Goal: Task Accomplishment & Management: Manage account settings

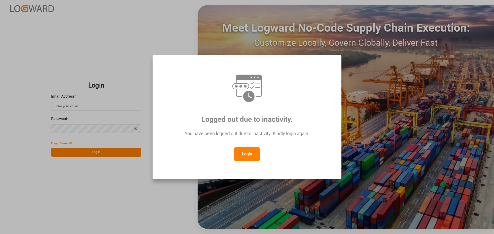
click at [252, 153] on button "Login" at bounding box center [247, 154] width 26 height 14
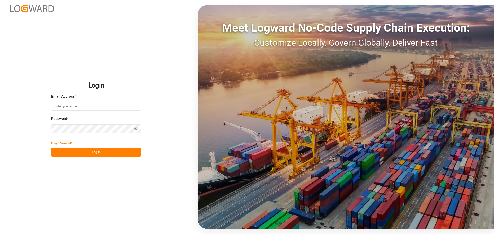
click at [80, 105] on input at bounding box center [96, 106] width 90 height 9
type input "elsie.sanchez@leschaco.com"
click at [128, 151] on button "Log In" at bounding box center [96, 152] width 90 height 9
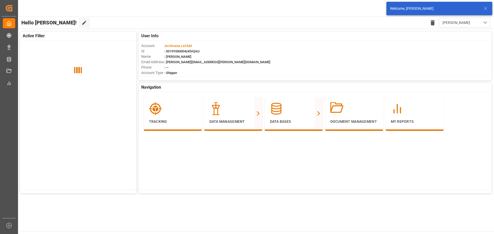
click at [486, 10] on icon at bounding box center [485, 8] width 6 height 6
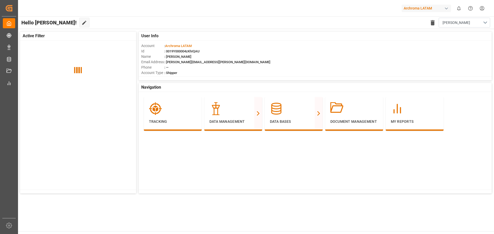
click at [246, 17] on div "Hello Elsie! Edit Cockpit Delete template Elsie" at bounding box center [255, 22] width 476 height 12
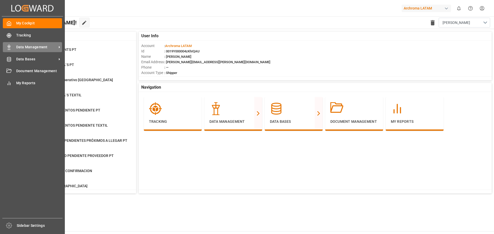
click at [22, 47] on span "Data Management" at bounding box center [36, 46] width 41 height 5
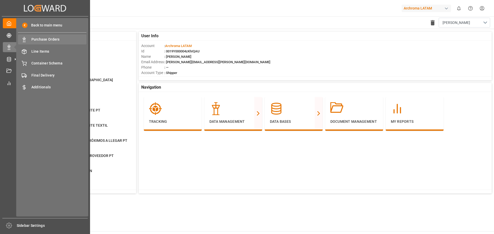
click at [75, 39] on span "Purchase Orders" at bounding box center [58, 39] width 55 height 5
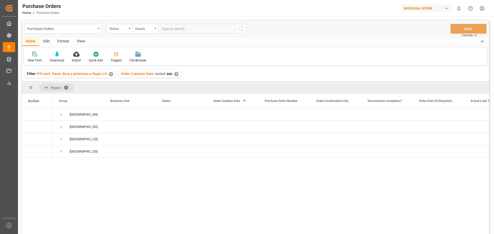
click at [124, 196] on div "COLOMBIA (44) GUATEMALA (35) MEXICO (3) PERU (25)" at bounding box center [271, 173] width 436 height 129
click at [120, 189] on div "COLOMBIA (44) GUATEMALA (35) MEXICO (3) PERU (25)" at bounding box center [271, 173] width 436 height 129
click at [111, 187] on div "COLOMBIA (44) GUATEMALA (35) MEXICO (3) PERU (25)" at bounding box center [271, 173] width 436 height 129
click at [66, 86] on span at bounding box center [68, 87] width 8 height 5
click at [111, 75] on div "✕" at bounding box center [111, 74] width 4 height 4
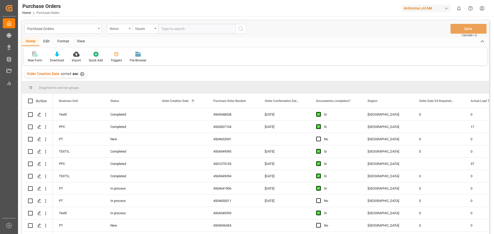
click at [82, 75] on div "✕" at bounding box center [82, 74] width 4 height 4
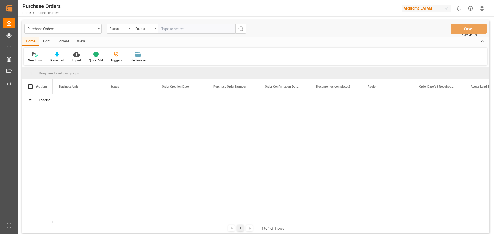
click at [95, 30] on div "Purchase Orders" at bounding box center [61, 28] width 69 height 6
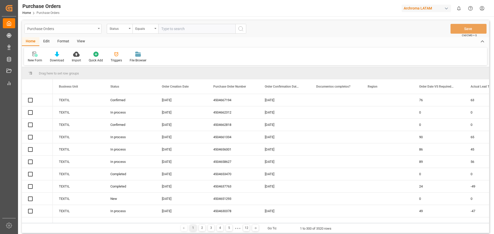
click at [94, 30] on div "Purchase Orders" at bounding box center [61, 28] width 69 height 6
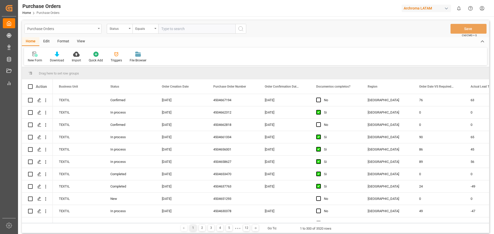
click at [82, 26] on div "Purchase Orders" at bounding box center [61, 28] width 69 height 6
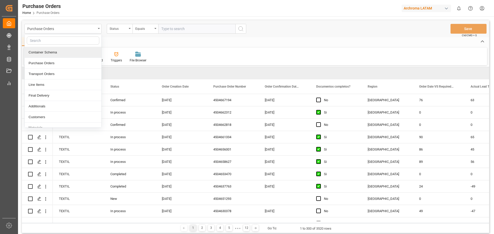
click at [58, 52] on div "Container Schema" at bounding box center [63, 52] width 77 height 11
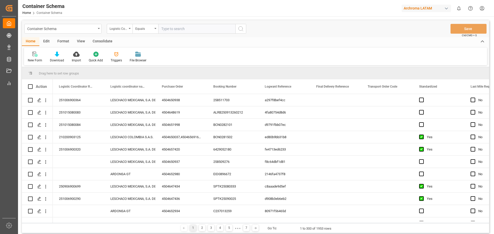
click at [47, 41] on div "Edit" at bounding box center [46, 41] width 14 height 9
click at [108, 55] on div at bounding box center [113, 53] width 17 height 5
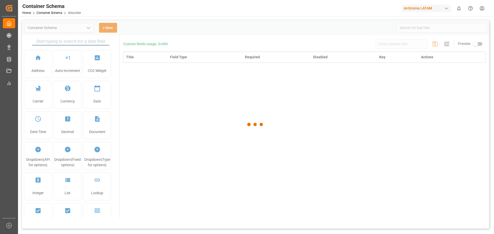
type input "Container Schema"
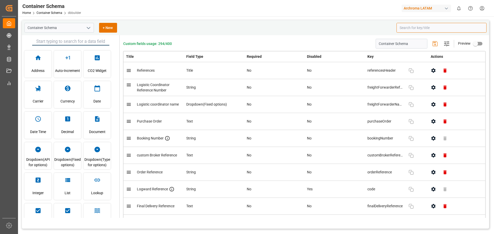
click at [426, 26] on input at bounding box center [441, 28] width 90 height 10
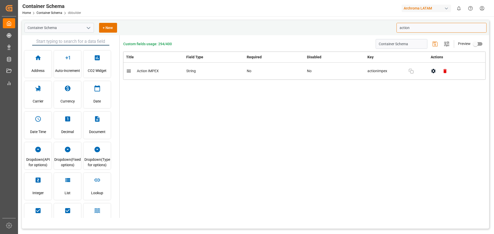
click at [435, 71] on icon "button" at bounding box center [433, 70] width 5 height 5
type input "action"
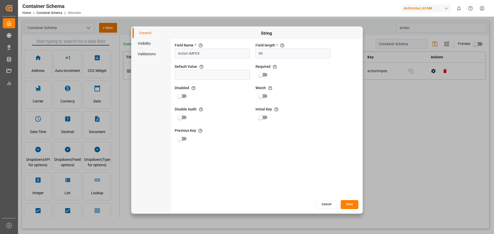
click at [153, 45] on li "Visibility" at bounding box center [151, 43] width 39 height 11
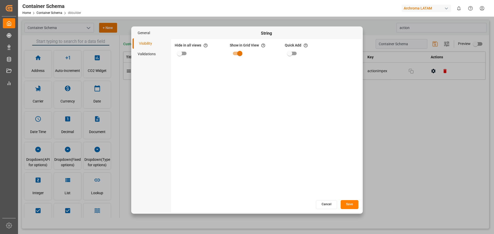
click at [183, 56] on input "primary checkbox" at bounding box center [179, 54] width 29 height 10
checkbox input "true"
click at [355, 206] on button "Save" at bounding box center [350, 204] width 18 height 9
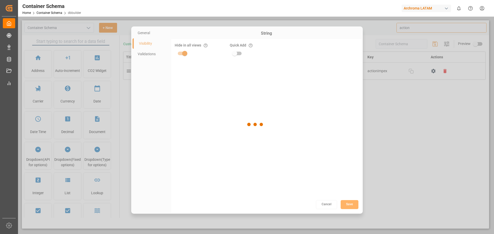
click at [392, 144] on div at bounding box center [255, 124] width 467 height 209
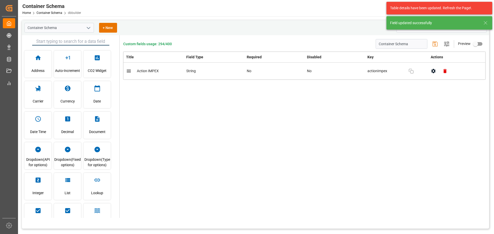
click at [344, 142] on div "Custom fields usage: 294/400 Container Schema Settings Preview Title Field Type…" at bounding box center [304, 126] width 369 height 183
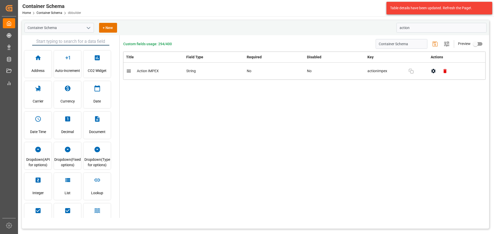
click at [344, 142] on div "Custom fields usage: 294/400 Container Schema Settings Preview Title Field Type…" at bounding box center [304, 126] width 369 height 183
click at [194, 103] on div "Custom fields usage: 294/400 Container Schema Settings Preview Title Field Type…" at bounding box center [304, 126] width 369 height 183
click at [324, 29] on div "Container Schema + New" at bounding box center [208, 28] width 368 height 10
click at [342, 25] on div "Container Schema + New" at bounding box center [208, 28] width 368 height 10
click at [405, 13] on div "Table details have been updated. Refresh the Page!." at bounding box center [439, 8] width 106 height 13
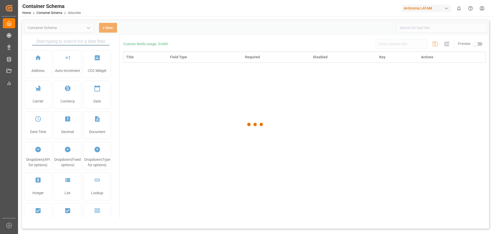
type input "Container Schema"
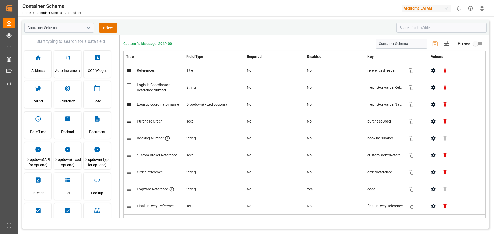
click at [149, 13] on div "Container Schema Home Container Schema dbbuilder Archroma LATAM 0 Notifications…" at bounding box center [253, 8] width 479 height 16
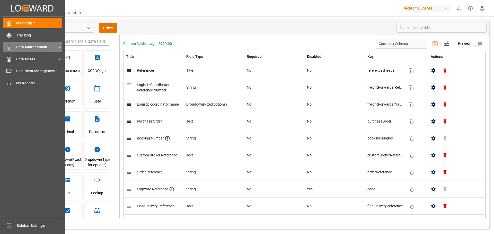
click at [30, 43] on div "Data Management Data Management" at bounding box center [32, 47] width 59 height 10
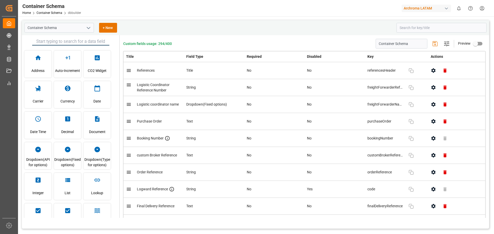
click at [98, 22] on div "Container Schema + New" at bounding box center [255, 27] width 467 height 15
click at [100, 13] on div "Container Schema Home Container Schema dbbuilder Archroma LATAM 0 Notifications…" at bounding box center [253, 8] width 479 height 16
click at [184, 33] on div "Container Schema + New" at bounding box center [255, 27] width 467 height 15
click at [145, 11] on div "Container Schema Home Container Schema dbbuilder Archroma LATAM 0 Notifications…" at bounding box center [253, 8] width 479 height 16
click at [141, 21] on div "Container Schema + New" at bounding box center [255, 27] width 467 height 15
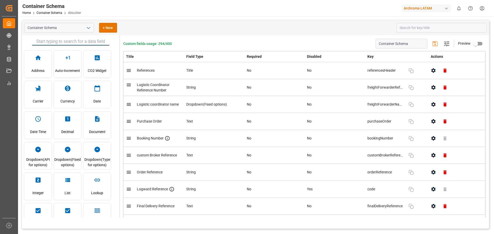
click at [45, 11] on div "Home Container Schema dbbuilder" at bounding box center [51, 12] width 59 height 5
click at [46, 12] on link "Container Schema" at bounding box center [50, 13] width 26 height 4
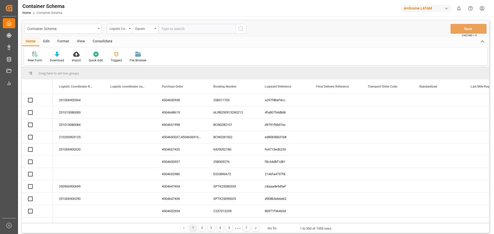
click at [137, 42] on div "Home Edit Format View Consolidate" at bounding box center [255, 41] width 467 height 9
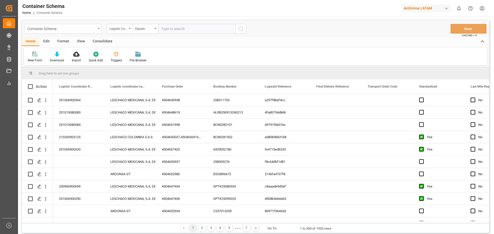
click at [100, 29] on div "Container Schema" at bounding box center [62, 29] width 77 height 10
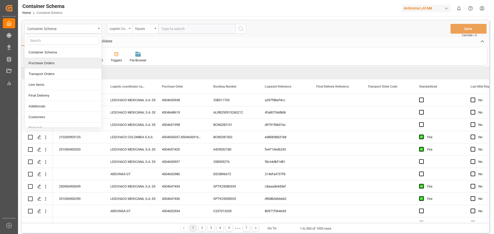
click at [59, 65] on div "Purchase Orders" at bounding box center [63, 63] width 77 height 11
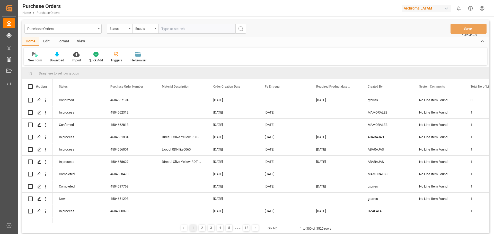
click at [151, 43] on div "Home Edit Format View" at bounding box center [255, 41] width 467 height 9
click at [182, 44] on div "Home Edit Format View" at bounding box center [255, 41] width 467 height 9
click at [265, 44] on div "Home Edit Format View" at bounding box center [255, 41] width 467 height 9
click at [96, 30] on div "Purchase Orders" at bounding box center [62, 29] width 77 height 10
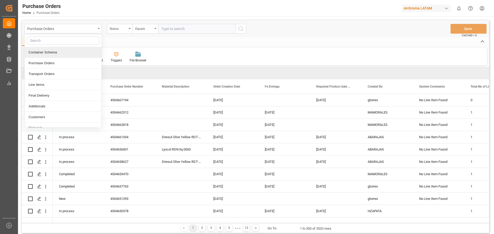
click at [72, 55] on div "Container Schema" at bounding box center [63, 52] width 77 height 11
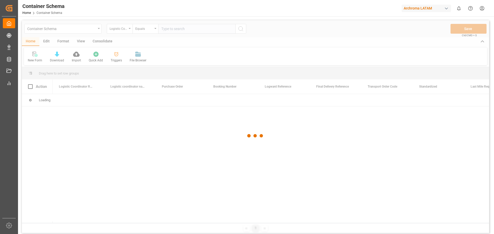
click at [95, 31] on div at bounding box center [255, 135] width 467 height 231
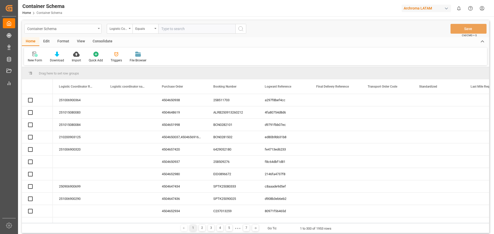
click at [95, 28] on div "Container Schema" at bounding box center [61, 28] width 69 height 6
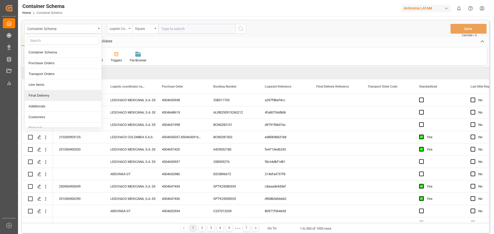
click at [43, 94] on div "Final Delivery" at bounding box center [63, 95] width 77 height 11
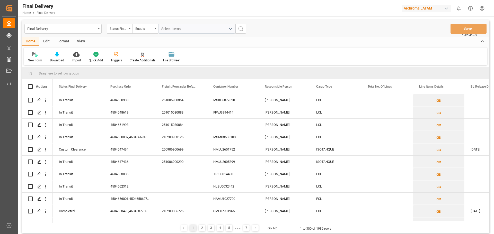
click at [48, 41] on div "Edit" at bounding box center [46, 41] width 14 height 9
click at [137, 59] on div "Schema Edit" at bounding box center [131, 60] width 17 height 5
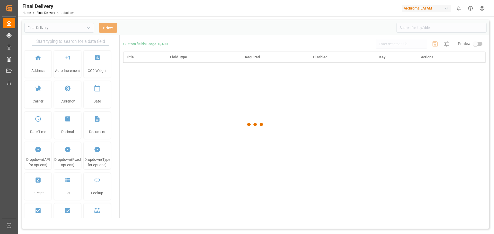
type input "Final Delivery"
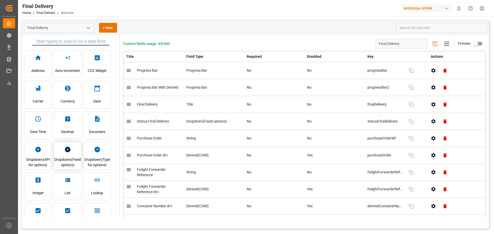
click at [69, 160] on span "Dropdown(Fixed options)" at bounding box center [67, 163] width 27 height 14
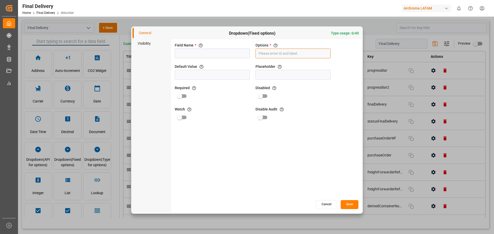
click at [311, 50] on input "text" at bounding box center [292, 54] width 75 height 10
click at [325, 67] on button "button" at bounding box center [322, 66] width 12 height 12
click at [320, 205] on button "Cancel" at bounding box center [326, 204] width 21 height 9
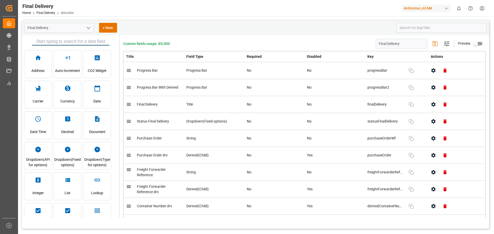
click at [87, 28] on icon "open menu" at bounding box center [88, 28] width 6 height 6
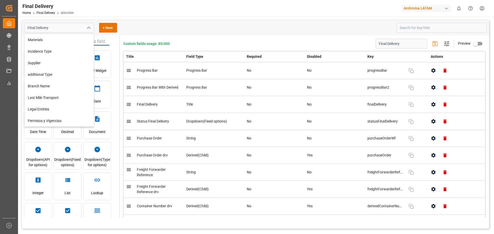
scroll to position [81, 0]
click at [132, 25] on div "Final Delivery Container Schema Purchase Orders Transport Orders Line Items Fin…" at bounding box center [208, 28] width 368 height 10
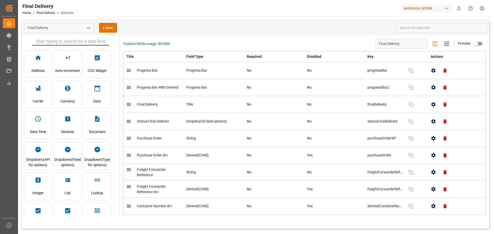
click at [167, 18] on div "Final Delivery + New Address Auto-Increment CO2 Widget Carrier Currency Date Da…" at bounding box center [255, 155] width 475 height 278
click at [227, 8] on div "Final Delivery Home Final Delivery dbbuilder Archroma LATAM 0 Notifications Onl…" at bounding box center [253, 8] width 479 height 16
click at [216, 17] on div "Final Delivery + New Address Auto-Increment CO2 Widget Carrier Currency Date Da…" at bounding box center [255, 155] width 475 height 278
click at [178, 22] on div "Final Delivery + New" at bounding box center [255, 27] width 467 height 15
click at [132, 13] on div "Final Delivery Home Final Delivery dbbuilder Archroma LATAM 0 Notifications Onl…" at bounding box center [253, 8] width 479 height 16
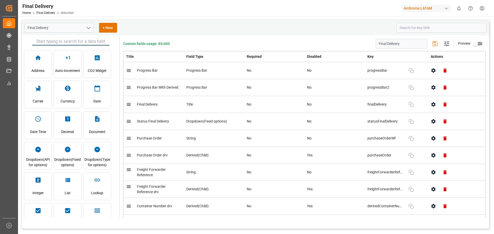
click at [132, 13] on div "Final Delivery Home Final Delivery dbbuilder Archroma LATAM 0 Notifications Onl…" at bounding box center [253, 8] width 479 height 16
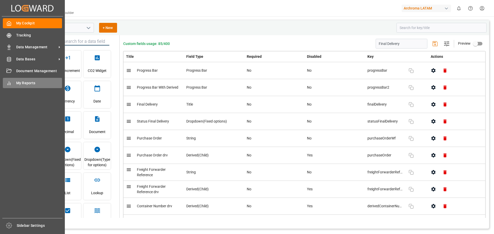
click at [12, 82] on div "My Reports My Reports" at bounding box center [32, 83] width 59 height 10
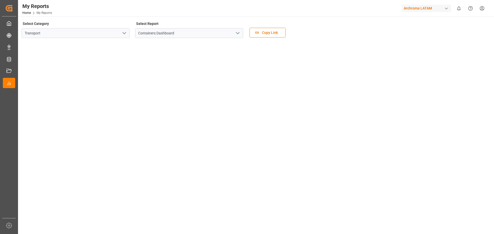
click at [190, 15] on div "My Reports Home My Reports Archroma LATAM 0 Notifications Only show unread All …" at bounding box center [253, 8] width 479 height 16
click at [122, 39] on div "Select Category Transport" at bounding box center [76, 31] width 108 height 22
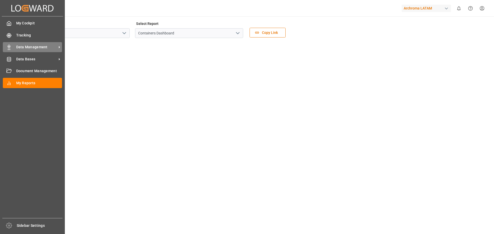
click at [32, 48] on span "Data Management" at bounding box center [36, 46] width 41 height 5
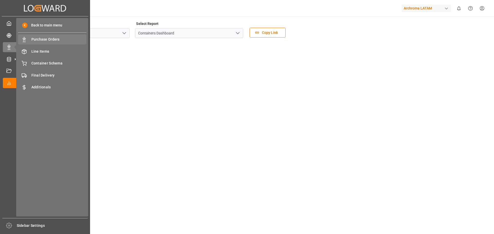
click at [61, 39] on span "Purchase Orders" at bounding box center [58, 39] width 55 height 5
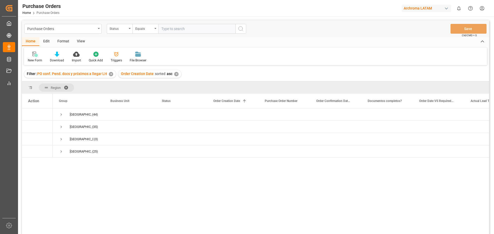
click at [112, 75] on div "✕" at bounding box center [111, 74] width 4 height 4
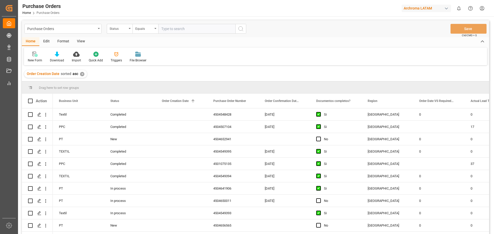
click at [81, 74] on div "✕" at bounding box center [82, 74] width 4 height 4
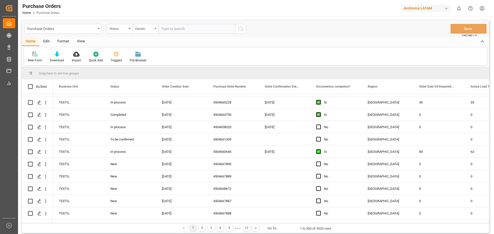
scroll to position [463, 0]
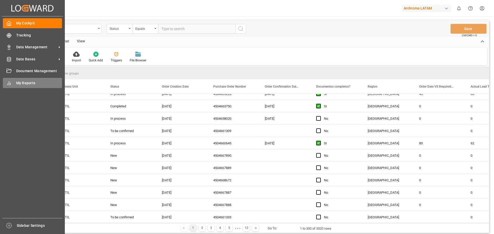
click at [13, 80] on div "My Reports My Reports" at bounding box center [32, 83] width 59 height 10
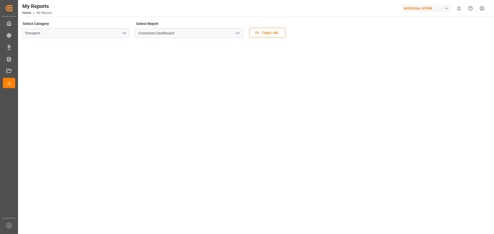
click at [110, 8] on div "My Reports Home My Reports Archroma LATAM 0 Notifications Only show unread All …" at bounding box center [253, 8] width 479 height 16
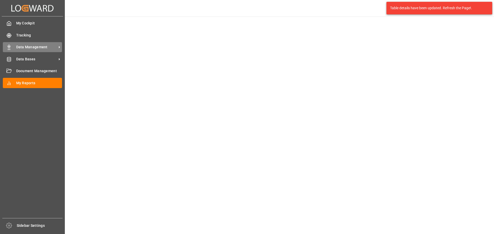
click at [34, 44] on span "Data Management" at bounding box center [36, 46] width 41 height 5
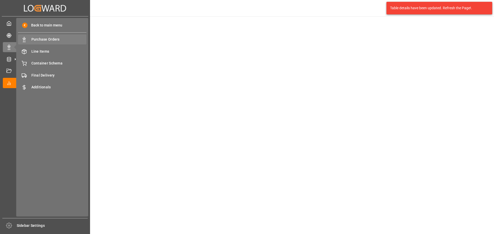
click at [58, 41] on span "Purchase Orders" at bounding box center [58, 39] width 55 height 5
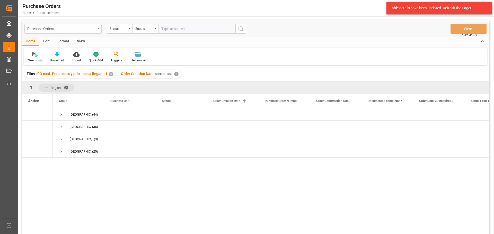
click at [70, 29] on div "Purchase Orders" at bounding box center [61, 28] width 69 height 6
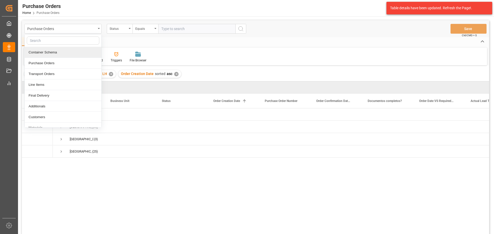
click at [57, 54] on div "Container Schema" at bounding box center [63, 52] width 77 height 11
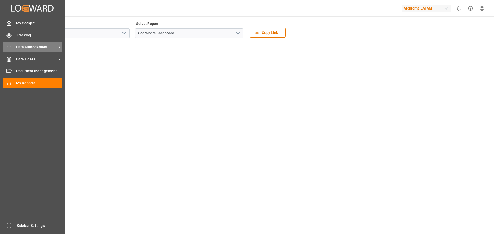
click at [24, 47] on span "Data Management" at bounding box center [36, 46] width 41 height 5
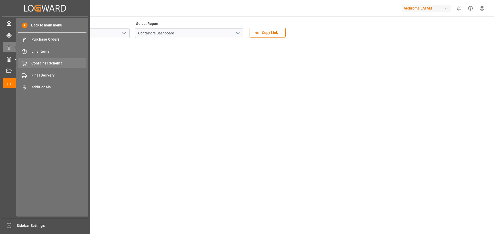
click at [67, 62] on span "Container Schema" at bounding box center [58, 63] width 55 height 5
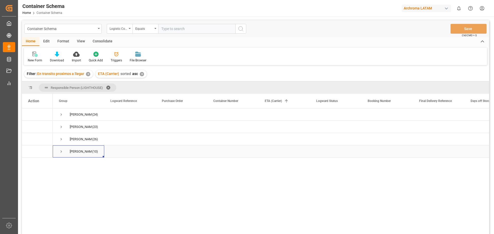
click at [61, 154] on span "Press SPACE to select this row." at bounding box center [61, 151] width 5 height 5
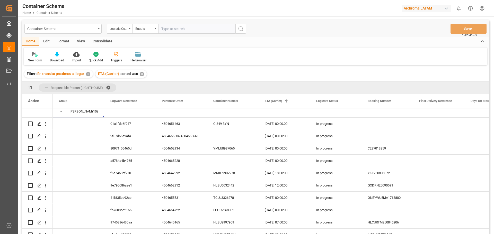
scroll to position [47, 0]
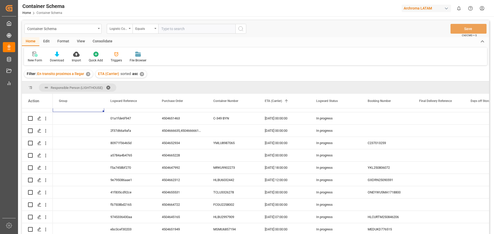
click at [86, 73] on div "✕" at bounding box center [88, 74] width 4 height 4
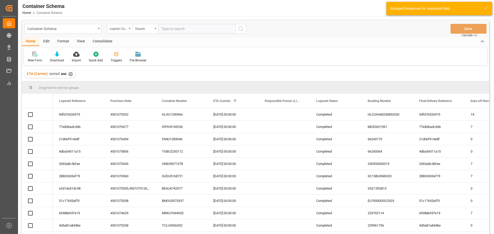
click at [70, 75] on div "✕" at bounding box center [70, 74] width 4 height 4
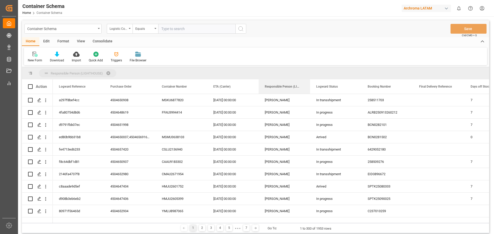
drag, startPoint x: 287, startPoint y: 90, endPoint x: 289, endPoint y: 75, distance: 15.4
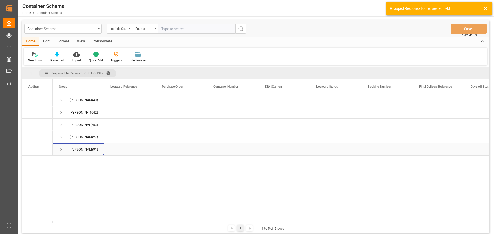
click at [61, 149] on span "Press SPACE to select this row." at bounding box center [61, 149] width 5 height 5
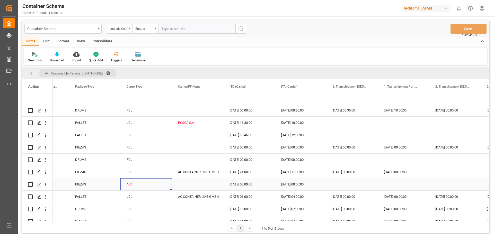
click at [137, 185] on div "AIR" at bounding box center [146, 185] width 39 height 12
click at [162, 188] on icon "open menu" at bounding box center [162, 188] width 6 height 6
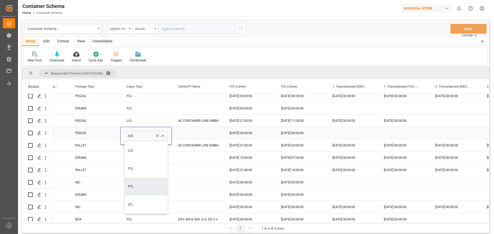
click at [162, 139] on icon "close menu" at bounding box center [162, 136] width 6 height 6
click at [190, 133] on div "Press SPACE to select this row." at bounding box center [197, 133] width 51 height 12
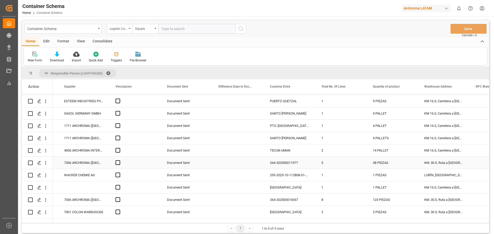
click at [291, 165] on div "264-202500011977" at bounding box center [289, 163] width 51 height 12
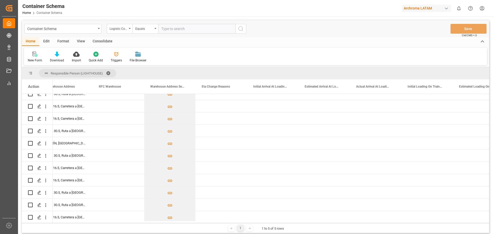
click at [109, 73] on span at bounding box center [110, 73] width 8 height 5
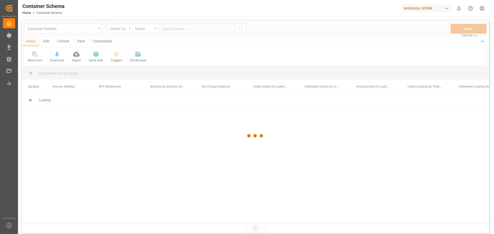
click at [189, 56] on div at bounding box center [255, 135] width 467 height 231
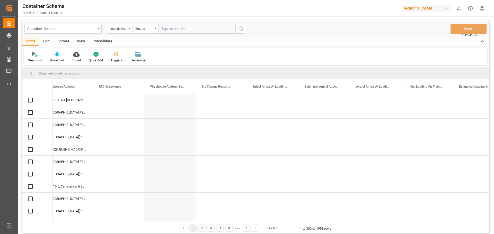
click at [46, 42] on div "Edit" at bounding box center [46, 41] width 14 height 9
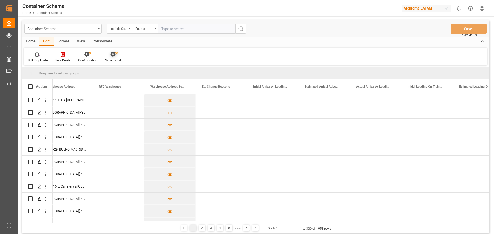
click at [117, 57] on div "Schema Edit" at bounding box center [113, 56] width 25 height 11
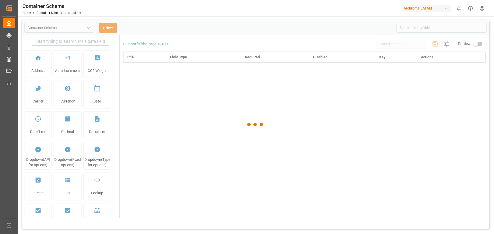
type input "Container Schema"
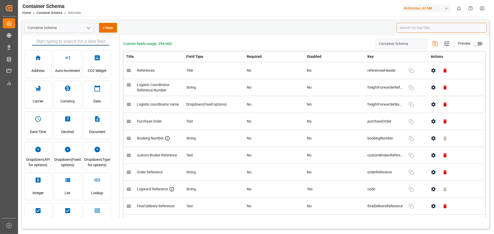
click at [416, 30] on input at bounding box center [441, 28] width 90 height 10
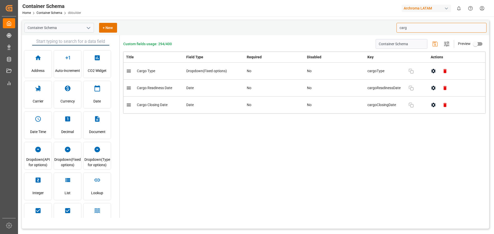
type input "carg"
click at [429, 71] on button "button" at bounding box center [433, 71] width 12 height 12
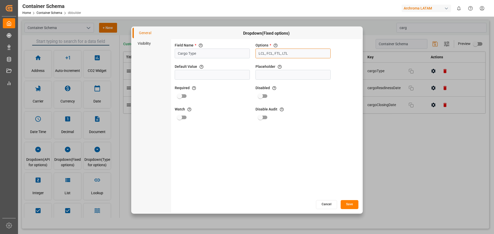
click at [292, 53] on input "LCL, FCL, FTL, LTL" at bounding box center [292, 54] width 75 height 10
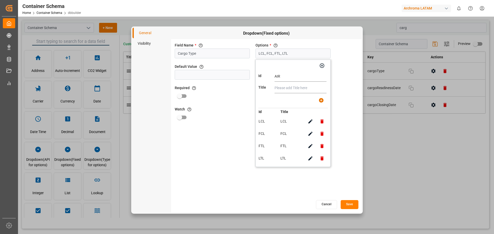
type input "AIR"
click at [302, 85] on input "text" at bounding box center [300, 88] width 52 height 10
type input "AIR"
click at [318, 97] on button "button" at bounding box center [321, 101] width 12 height 12
type input "LCL, FCL, FTL, LTL, AIR"
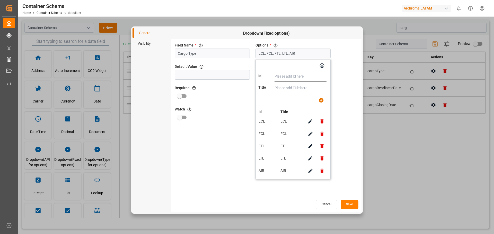
click at [346, 203] on button "Save" at bounding box center [350, 204] width 18 height 9
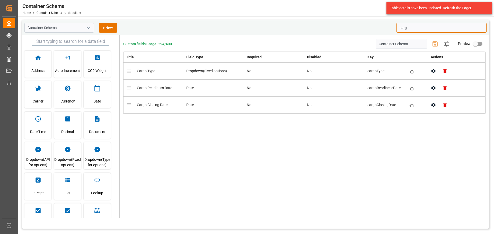
click at [414, 27] on input "carg" at bounding box center [441, 28] width 90 height 10
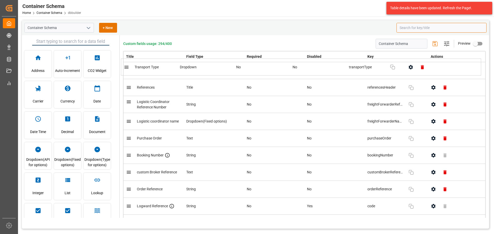
drag, startPoint x: 129, startPoint y: 97, endPoint x: 128, endPoint y: 67, distance: 29.6
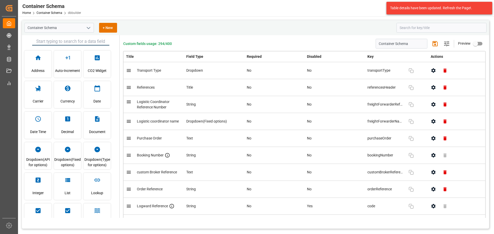
click at [165, 22] on div "Container Schema + New" at bounding box center [255, 27] width 467 height 15
click at [431, 70] on icon "button" at bounding box center [433, 70] width 4 height 4
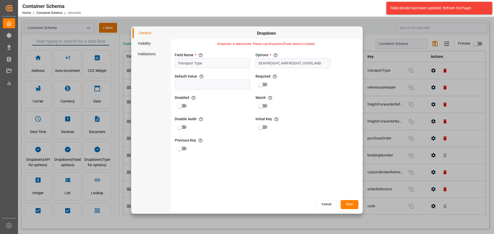
click at [330, 204] on button "Cancel" at bounding box center [326, 204] width 21 height 9
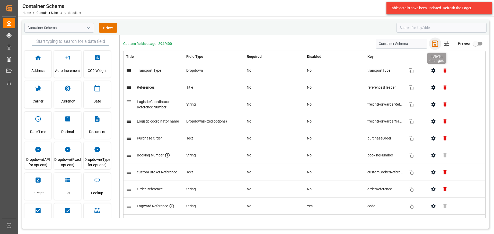
click at [431, 44] on icon "button" at bounding box center [435, 44] width 8 height 8
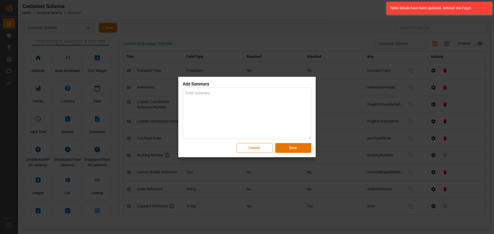
click at [295, 151] on button "Save" at bounding box center [293, 148] width 36 height 10
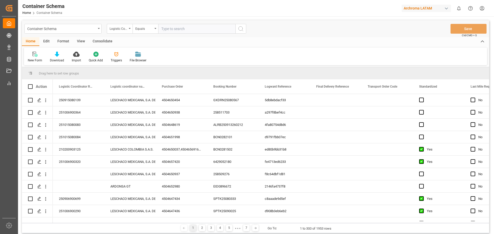
click at [181, 55] on div "New Form Download Import Quick Add Triggers File Browser" at bounding box center [255, 57] width 463 height 18
click at [39, 100] on icon "Press SPACE to select this row." at bounding box center [39, 100] width 4 height 4
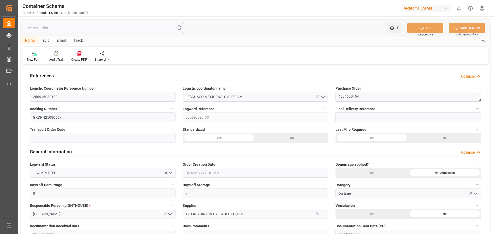
type input "0"
type input "7"
type input "1"
type input "36"
type input "900"
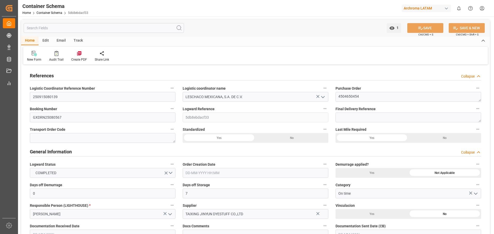
type input "957.6"
type input "Cosco"
type input "COSCO Shipping Co. Ltd."
type input "CNSGH"
type input "CNSHG"
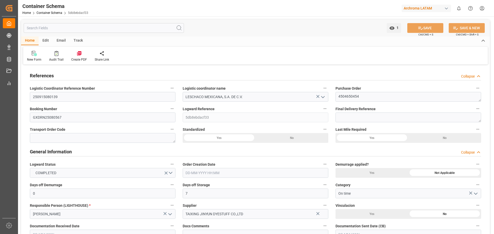
type input "MXZLO"
type input "9307217"
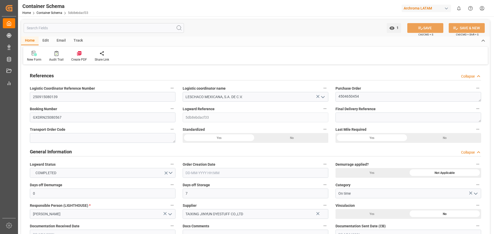
type input "9307217"
type input "0"
type input "16"
type input "15"
type input "27-08-2025 09:00"
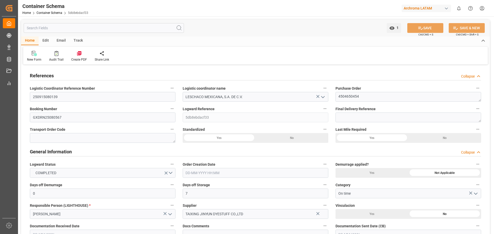
type input "[DATE]"
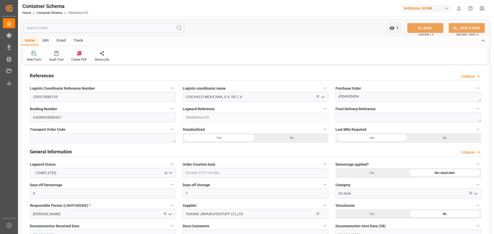
type input "25-09-2025 20:37"
type input "27-08-2025 15:37"
type input "[DATE]"
click at [209, 49] on div "New Form Audit Trail Create PDF Share Link" at bounding box center [255, 56] width 465 height 18
click at [333, 124] on div "Last Mile Required Yes No" at bounding box center [408, 134] width 153 height 21
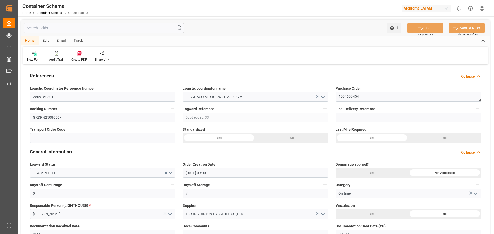
click at [350, 121] on textarea at bounding box center [408, 118] width 146 height 10
click at [332, 117] on div "Final Delivery Reference" at bounding box center [408, 114] width 153 height 21
click at [355, 113] on textarea at bounding box center [408, 118] width 146 height 10
click at [355, 109] on span "Final Delivery Reference" at bounding box center [355, 108] width 40 height 5
click at [474, 109] on button "Final Delivery Reference" at bounding box center [477, 108] width 7 height 7
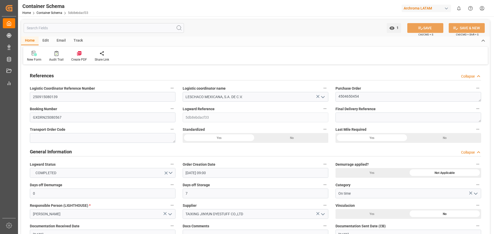
click at [355, 109] on div "Audits" at bounding box center [247, 117] width 494 height 234
click at [355, 109] on span "Final Delivery Reference" at bounding box center [355, 108] width 40 height 5
click at [474, 109] on button "Final Delivery Reference" at bounding box center [477, 108] width 7 height 7
click at [355, 109] on div at bounding box center [247, 117] width 494 height 234
click at [358, 120] on textarea at bounding box center [408, 118] width 146 height 10
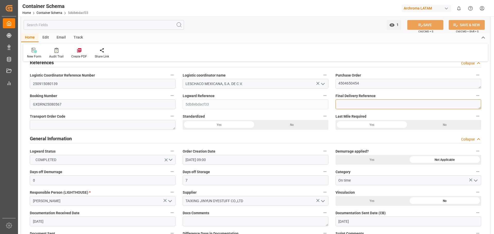
scroll to position [26, 0]
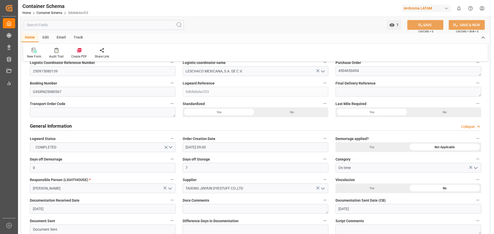
click at [336, 125] on div "General Information Collapse" at bounding box center [255, 126] width 451 height 10
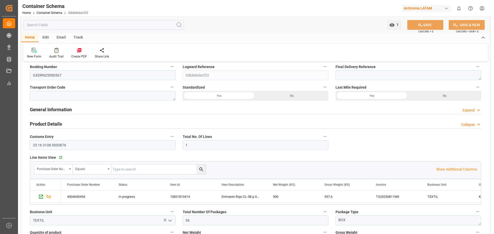
scroll to position [51, 0]
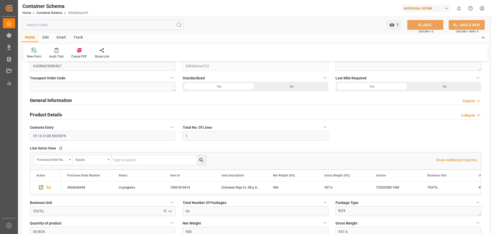
click at [331, 102] on div "General Information Expand" at bounding box center [255, 100] width 451 height 10
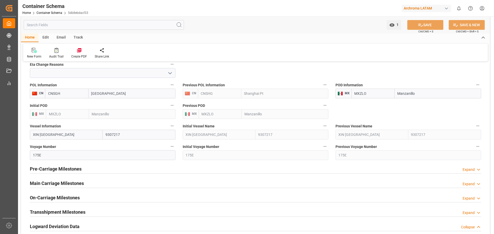
scroll to position [540, 0]
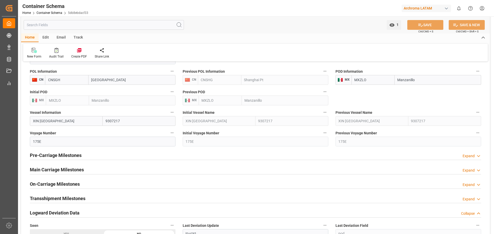
click at [316, 169] on div "Main Carriage Milestones Expand" at bounding box center [255, 170] width 451 height 10
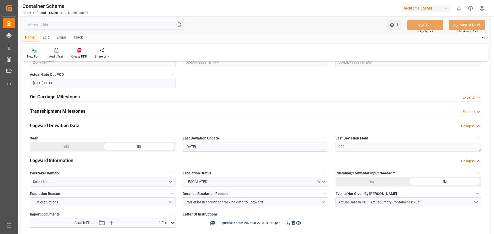
scroll to position [797, 0]
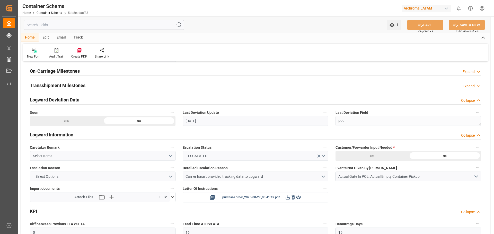
click at [461, 135] on div "Collapse" at bounding box center [468, 135] width 14 height 5
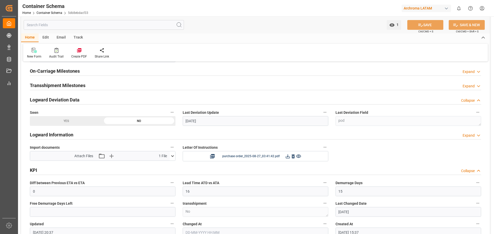
click at [461, 135] on div "Logward Information Expand" at bounding box center [255, 135] width 451 height 10
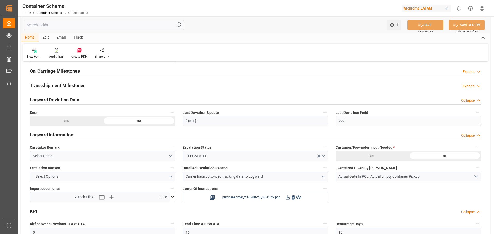
click at [461, 135] on div "Collapse" at bounding box center [468, 135] width 14 height 5
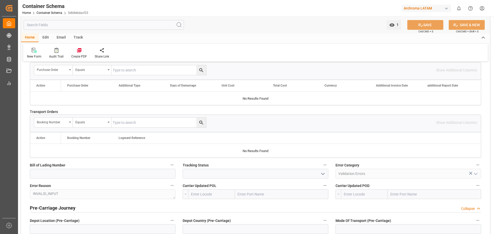
scroll to position [1099, 0]
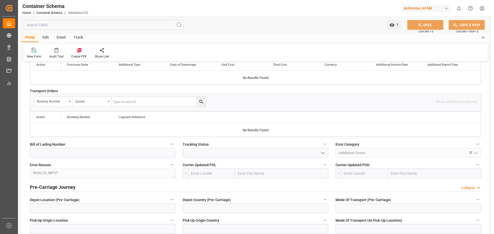
click at [67, 126] on div at bounding box center [255, 129] width 451 height 13
click at [79, 157] on input at bounding box center [103, 153] width 146 height 10
click at [178, 156] on div "Bill of Lading Number" at bounding box center [102, 149] width 153 height 21
drag, startPoint x: 31, startPoint y: 92, endPoint x: 69, endPoint y: 95, distance: 38.0
click at [69, 95] on div "Transport Orders   Booking Number Equals Show Additional Columns Drag here to s…" at bounding box center [255, 113] width 458 height 52
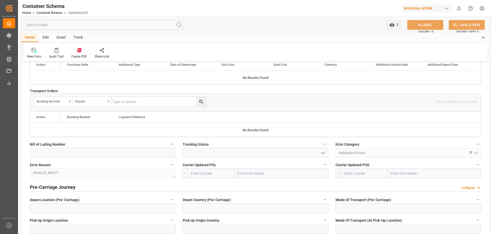
click at [180, 149] on div at bounding box center [255, 153] width 153 height 10
drag, startPoint x: 31, startPoint y: 94, endPoint x: 152, endPoint y: 154, distance: 134.3
click at [177, 149] on div "Bill of Lading Number" at bounding box center [102, 149] width 153 height 21
click at [96, 158] on input at bounding box center [103, 153] width 146 height 10
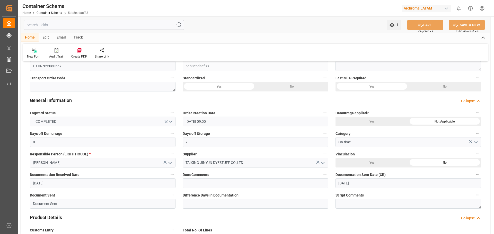
scroll to position [0, 0]
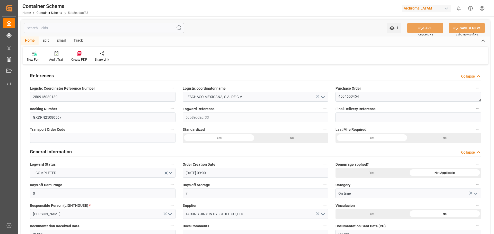
click at [48, 110] on span "Booking Number" at bounding box center [43, 108] width 27 height 5
click at [169, 110] on button "Booking Number" at bounding box center [172, 108] width 7 height 7
click at [48, 110] on div "Audits" at bounding box center [247, 117] width 494 height 234
click at [48, 110] on span "Booking Number" at bounding box center [43, 108] width 27 height 5
click at [169, 110] on button "Booking Number" at bounding box center [172, 108] width 7 height 7
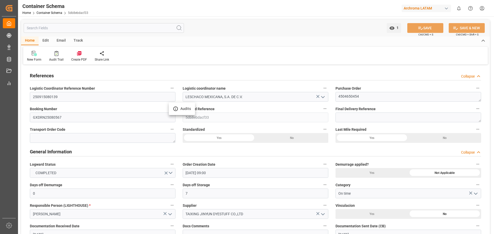
click at [79, 108] on div at bounding box center [247, 117] width 494 height 234
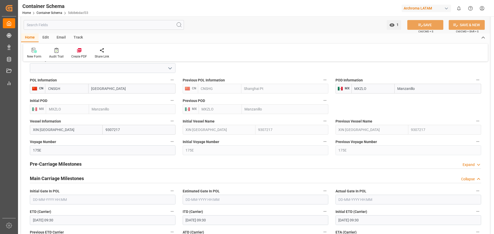
scroll to position [540, 0]
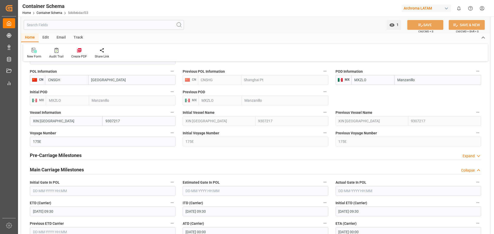
click at [332, 157] on div "Pre-Carriage Milestones Expand" at bounding box center [255, 155] width 451 height 10
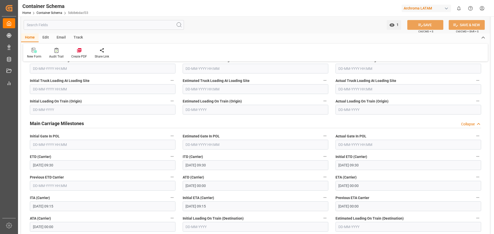
scroll to position [643, 0]
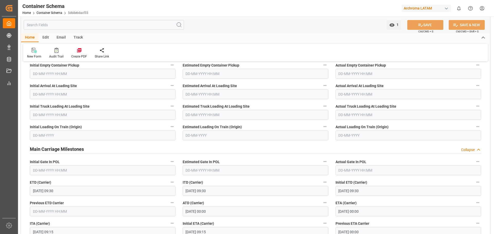
click at [50, 29] on input "text" at bounding box center [104, 25] width 160 height 10
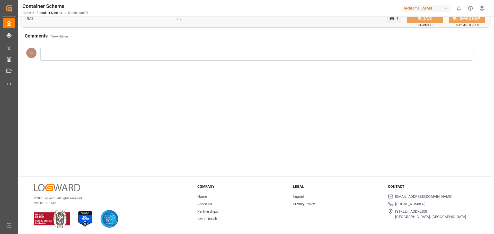
scroll to position [0, 0]
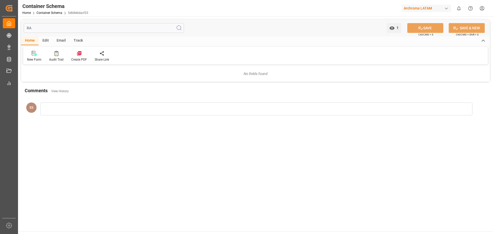
type input "R"
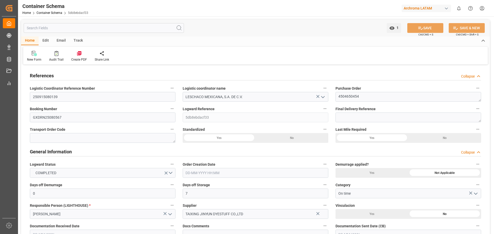
type input "LESCHACO MEXICANA, S.A. DE C.V."
type input "0"
type input "7"
type input "On time"
type input "[PERSON_NAME]"
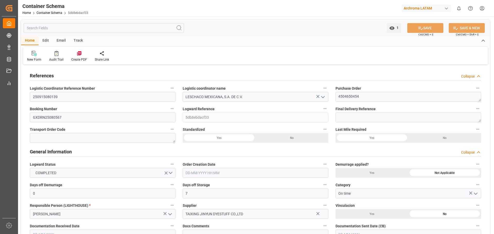
type input "TAIXING JINYUN DYESTUFF CO.,LTD"
type input "1"
type input "36"
type input "900"
type input "957.6"
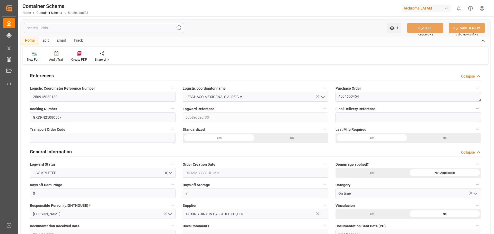
type input "DPU"
type input "Truck"
type input "Sea Ship"
type input "Truck"
type input "LCL"
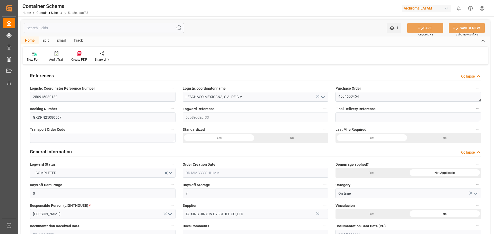
type input "NEWTRAL MEXICO SA DE CV"
type input "Cosco"
type input "COSCO Shipping Co. Ltd."
type input "CNSGH"
type input "CNSHG"
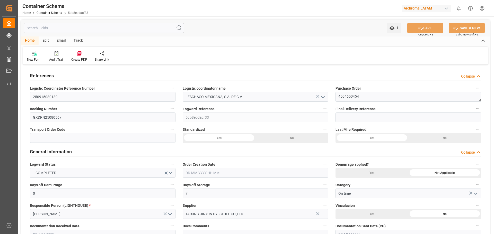
type input "MXZLO"
type input "9307217"
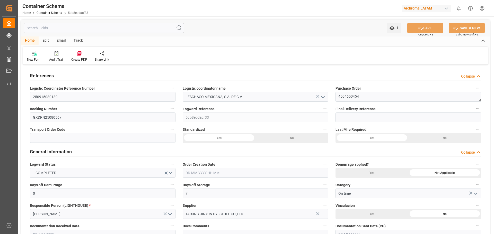
type input "9307217"
type input "0"
type input "16"
type input "15"
type input "Validation Errors"
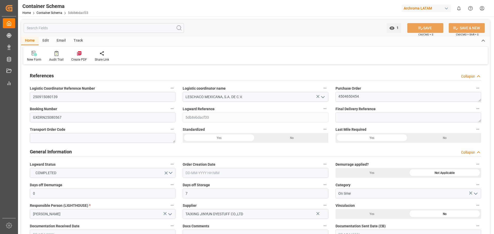
type input "27-08-2025 09:00"
type input "[DATE]"
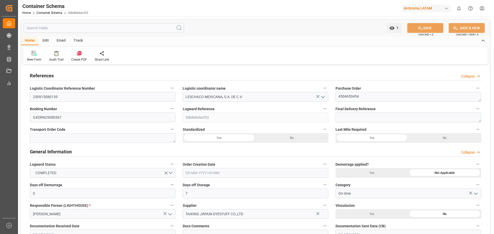
type input "25-09-2025"
type input "25-09-2025 20:37"
type input "27-08-2025 15:37"
type input "25-09-2025"
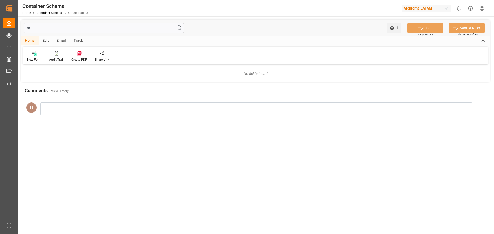
type input "r"
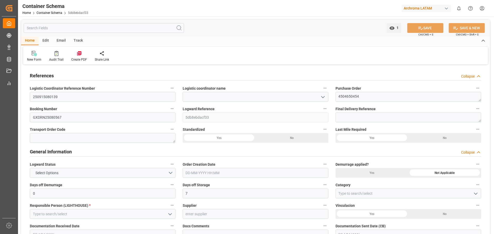
type input "LESCHACO MEXICANA, S.A. DE C.V."
type input "On time"
type input "[PERSON_NAME]"
type input "TAIXING JINYUN DYESTUFF CO.,LTD"
type input "1"
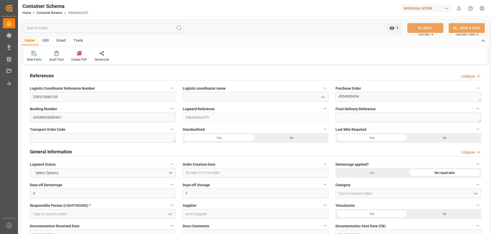
type input "36"
type input "900"
type input "957.6"
type input "DPU"
type input "LCL"
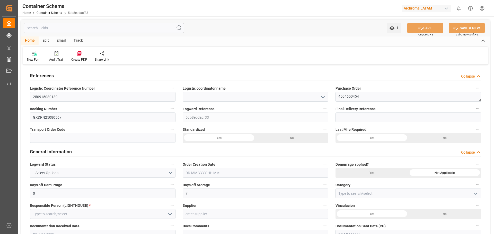
type input "[GEOGRAPHIC_DATA] SA DE CV"
type input "Cosco"
type input "COSCO Shipping Co. Ltd."
type input "CNSGH"
type input "CNSHG"
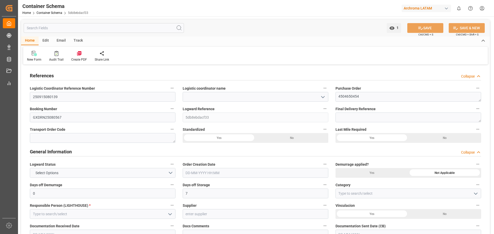
type input "MXZLO"
type input "9307217"
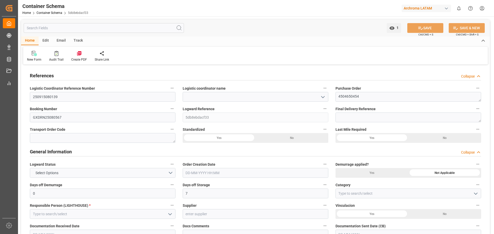
type input "9307217"
type input "0"
type input "16"
type input "Validation Errors"
type input "27-08-2025 09:00"
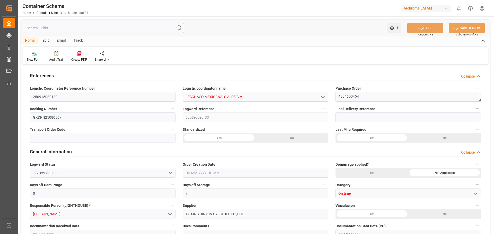
type input "26-08-2025"
type input "27-08-2025"
type input "[DATE]"
type input "27-08-2025"
type input "25-09-2025"
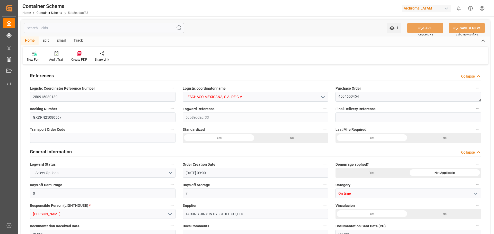
type input "[DATE] 20:37"
type input "27-08-2025 15:37"
type input "25-09-2025"
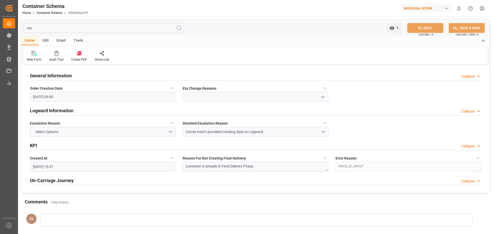
click at [323, 96] on icon "open menu" at bounding box center [323, 97] width 6 height 6
click at [323, 96] on icon "close menu" at bounding box center [323, 97] width 6 height 6
click at [323, 96] on icon "open menu" at bounding box center [323, 97] width 6 height 6
click at [323, 96] on icon "close menu" at bounding box center [323, 97] width 6 height 6
click at [323, 96] on icon "open menu" at bounding box center [323, 97] width 6 height 6
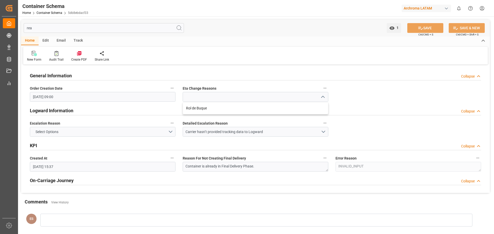
click at [323, 96] on icon "close menu" at bounding box center [323, 97] width 6 height 6
click at [336, 99] on div "General Information Collapse Order Creation Date 27-08-2025 09:00 Eta Change Re…" at bounding box center [255, 129] width 469 height 127
click at [322, 100] on icon "open menu" at bounding box center [323, 97] width 6 height 6
click at [322, 100] on icon "close menu" at bounding box center [323, 97] width 6 height 6
click at [322, 100] on icon "open menu" at bounding box center [323, 97] width 6 height 6
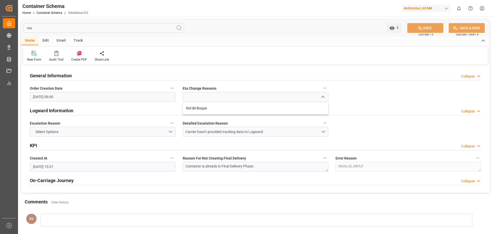
click at [322, 100] on icon "close menu" at bounding box center [323, 97] width 6 height 6
click at [322, 97] on polyline "open menu" at bounding box center [322, 97] width 3 height 2
click at [322, 97] on icon "close menu" at bounding box center [323, 97] width 6 height 6
click at [328, 96] on input at bounding box center [256, 97] width 146 height 10
click at [324, 97] on polyline "open menu" at bounding box center [322, 97] width 3 height 2
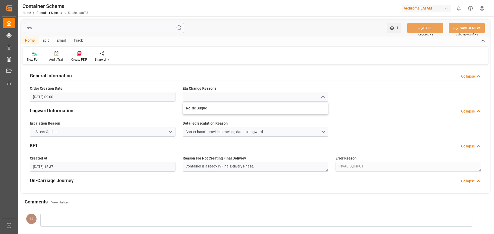
click at [361, 95] on div "General Information Collapse Order Creation Date 27-08-2025 09:00 Eta Change Re…" at bounding box center [255, 129] width 469 height 127
click at [130, 30] on input "rea" at bounding box center [104, 28] width 160 height 10
type input "r"
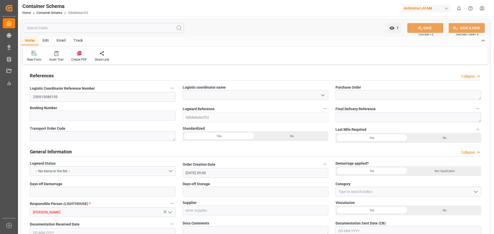
type textarea "4504650454"
type input "GXDRN25080567"
type input "Document Sent"
type input "25 16 3108 5003876"
type input "TEXTIL"
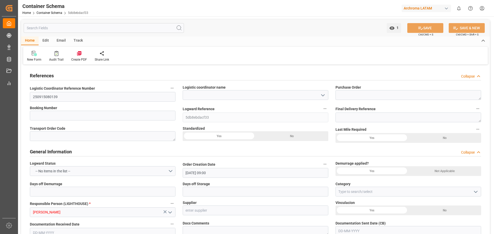
type textarea "BOX"
type input "36 BOX"
type input "ALMACÉN ATOTONILQUILLO"
type input "HOUSE"
type input "OERU4077524"
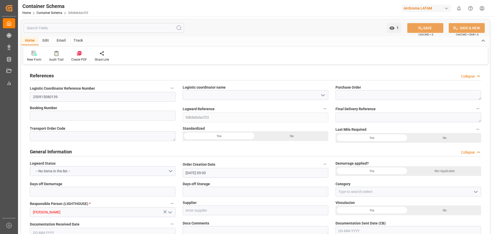
type input "Manzanillo"
type input "XIN LOS ANGELES"
type input "175E"
type textarea "pod"
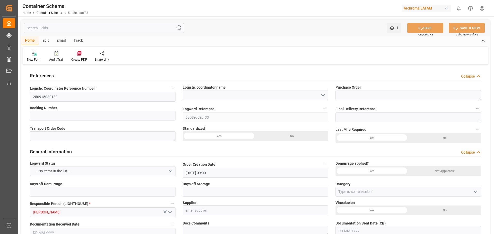
type input "0"
type textarea "No"
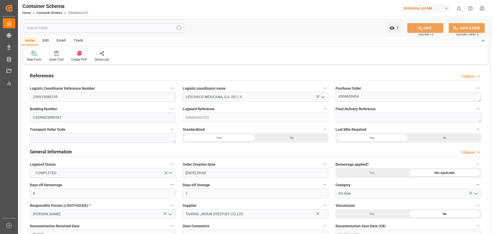
type input "LESCHACO MEXICANA, S.A. DE C.V."
type input "0"
type input "7"
type input "On time"
type input "TAIXING JINYUN DYESTUFF CO.,LTD"
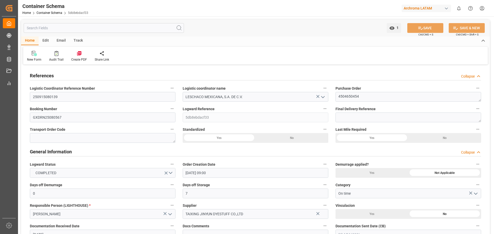
type input "26-08-2025"
type input "1"
type input "36"
type input "900"
type input "957.6"
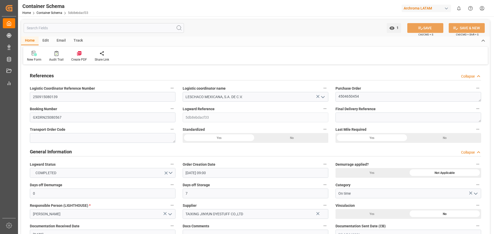
type input "DPU"
type input "Sea Ship"
type input "Truck"
type input "LCL"
type input "[GEOGRAPHIC_DATA] SA DE CV"
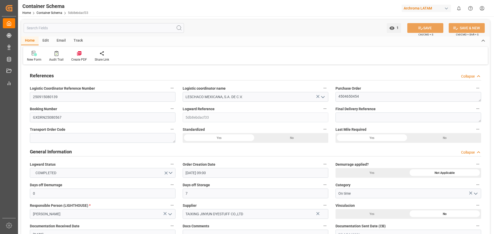
type input "Cosco"
type input "COSCO Shipping Co. Ltd."
type input "[DATE]"
type input "CNSGH"
type input "MXZLO"
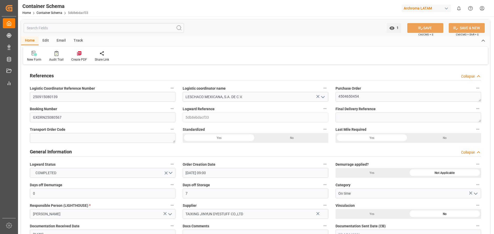
type input "MXZLO"
type input "9307217"
type input "16"
type input "15"
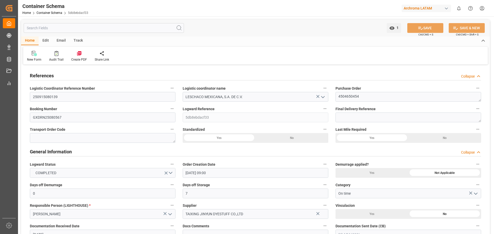
type input "Validation Errors"
type input "27-08-2025"
type input "25-09-2025"
type input "[DATE] 20:37"
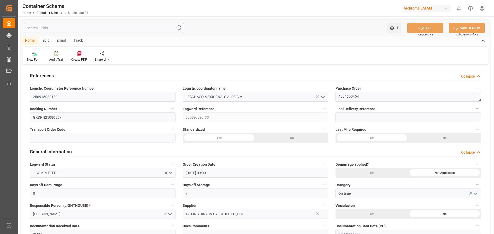
type input "25-09-2025"
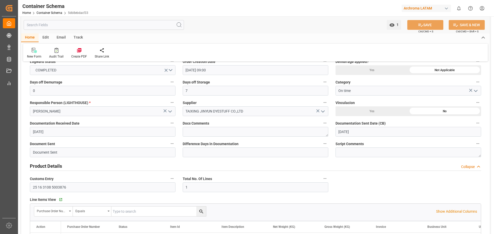
scroll to position [51, 0]
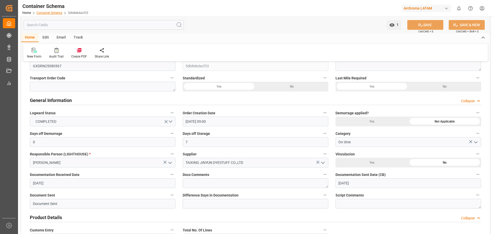
click at [43, 13] on link "Container Schema" at bounding box center [50, 13] width 26 height 4
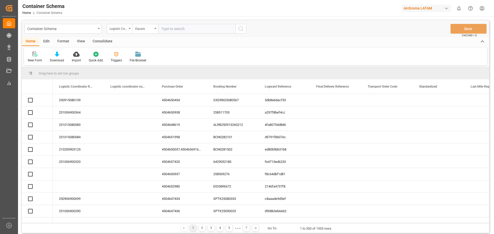
click at [116, 59] on div "Triggers" at bounding box center [116, 60] width 11 height 5
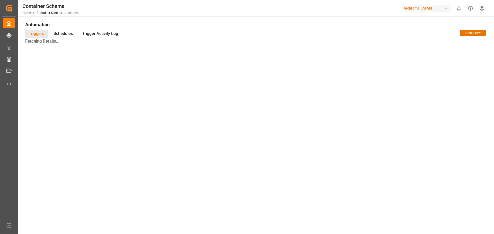
click at [116, 59] on div "Fetching Details..." at bounding box center [255, 118] width 460 height 160
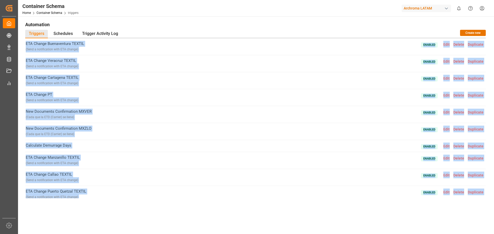
click at [116, 59] on div "ETA Change Veracruz TEXTIL ( Send a notification with ETA change ) Enabled Edit…" at bounding box center [255, 63] width 460 height 17
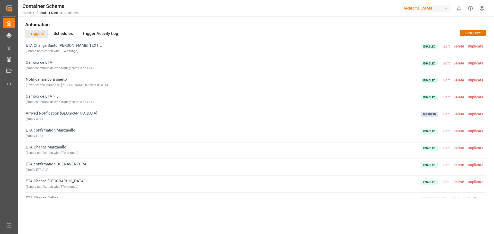
scroll to position [206, 0]
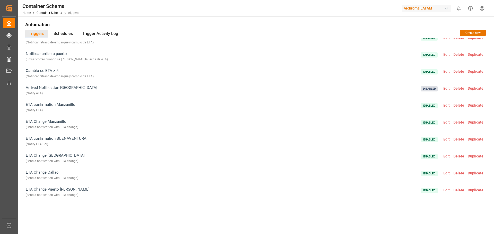
click at [445, 55] on span "Edit" at bounding box center [446, 54] width 10 height 4
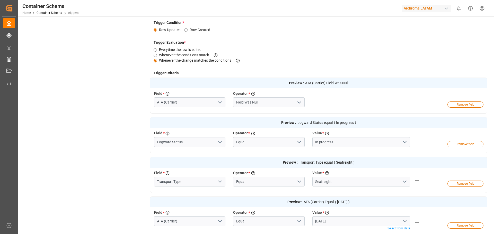
scroll to position [129, 0]
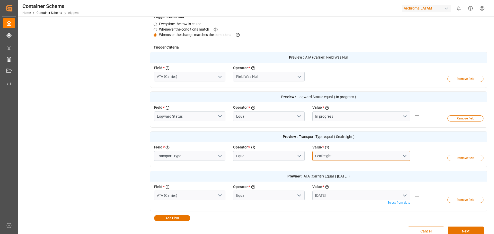
click at [342, 156] on input "Seafreight" at bounding box center [361, 156] width 98 height 10
click at [404, 155] on icon "open menu" at bounding box center [404, 156] width 6 height 6
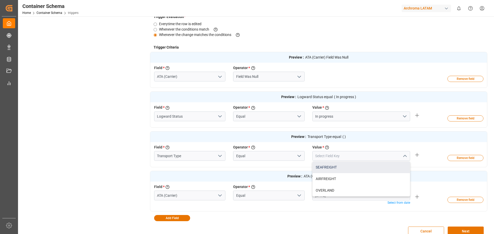
click at [358, 171] on div "SEAFREIGHT" at bounding box center [361, 168] width 97 height 12
type input "SEAFREIGHT"
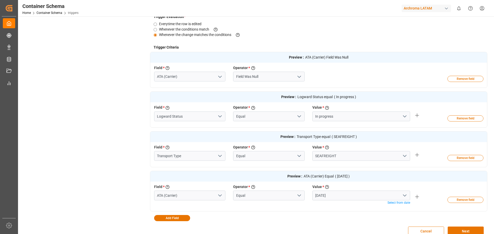
scroll to position [154, 0]
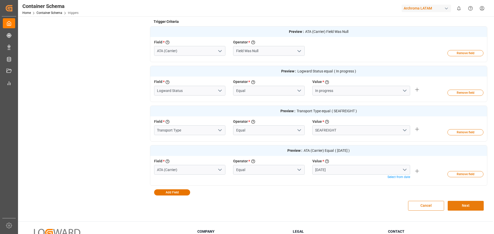
click at [457, 210] on button "Next" at bounding box center [466, 206] width 36 height 10
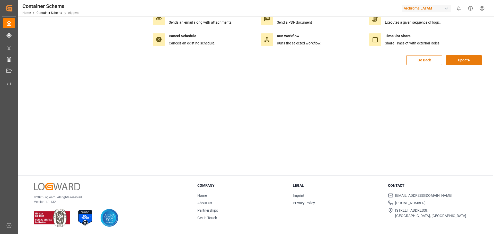
click at [470, 62] on button "Update" at bounding box center [464, 60] width 36 height 10
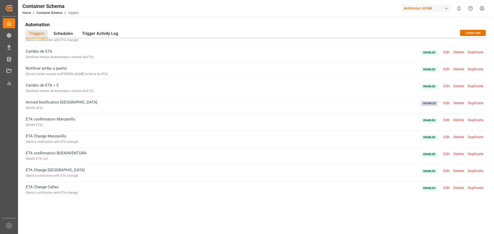
scroll to position [190, 0]
click at [445, 70] on span "Edit" at bounding box center [446, 70] width 10 height 4
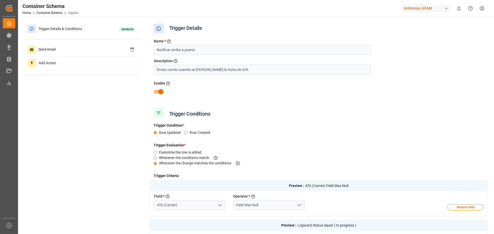
type input "In progress"
type input "SEAFREIGHT"
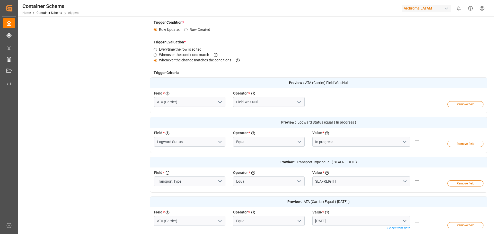
scroll to position [129, 0]
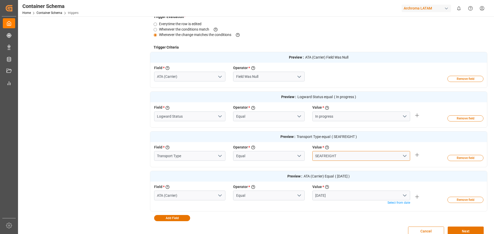
click at [358, 157] on input "SEAFREIGHT" at bounding box center [361, 156] width 98 height 10
click at [404, 156] on icon "open menu" at bounding box center [404, 156] width 6 height 6
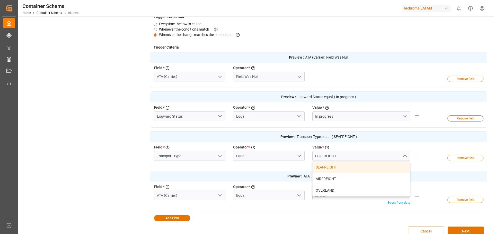
click at [404, 156] on icon "close menu" at bounding box center [404, 156] width 6 height 6
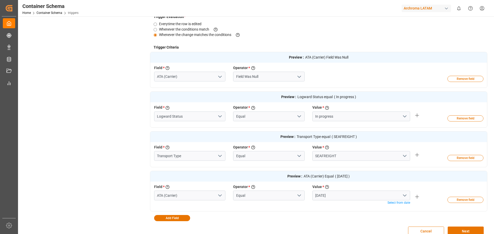
click at [329, 175] on span "ATA (Carrier) Equal" at bounding box center [318, 176] width 30 height 5
click at [456, 229] on button "Next" at bounding box center [466, 232] width 36 height 10
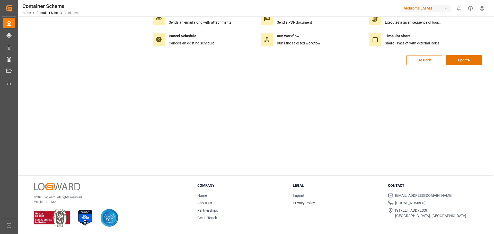
scroll to position [58, 0]
click at [447, 61] on button "Update" at bounding box center [464, 60] width 36 height 10
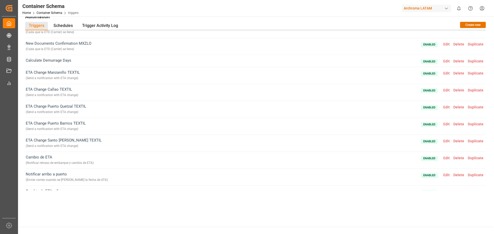
scroll to position [103, 0]
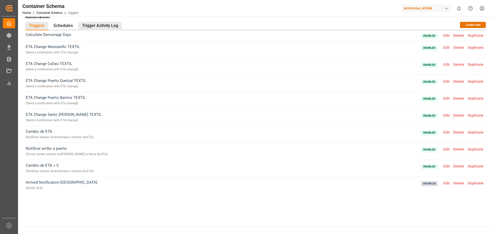
click at [102, 27] on div "Trigger Activity Log" at bounding box center [99, 26] width 43 height 8
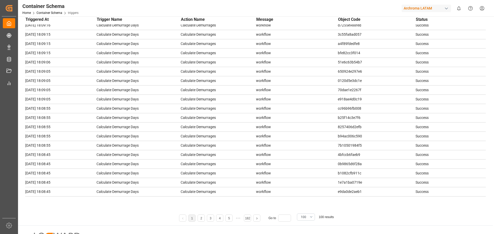
scroll to position [34, 0]
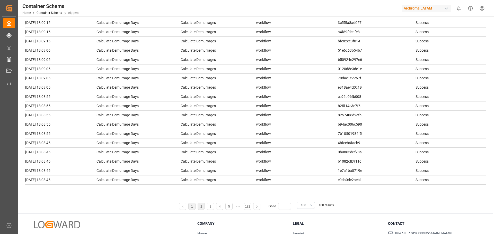
click at [202, 207] on link "2" at bounding box center [201, 207] width 2 height 4
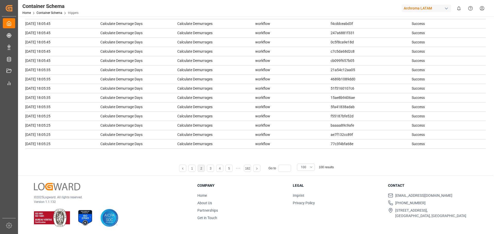
scroll to position [758, 0]
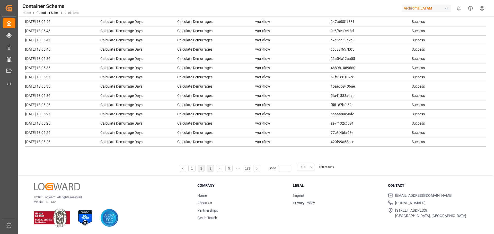
click at [209, 167] on li "3" at bounding box center [210, 168] width 7 height 7
click at [209, 171] on li "3" at bounding box center [210, 168] width 7 height 7
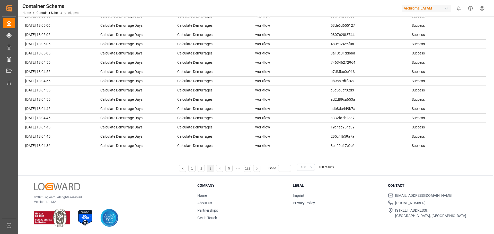
scroll to position [0, 0]
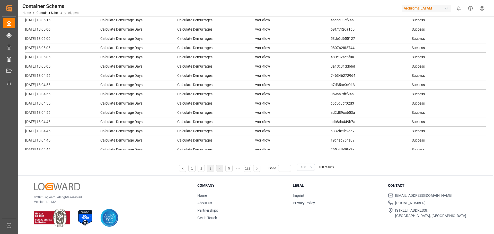
click at [221, 170] on li "4" at bounding box center [219, 168] width 7 height 7
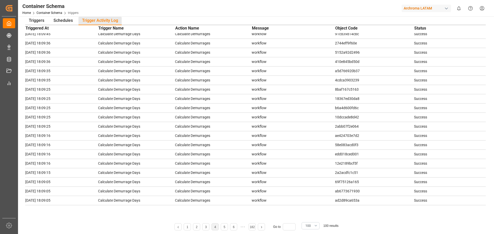
scroll to position [26, 0]
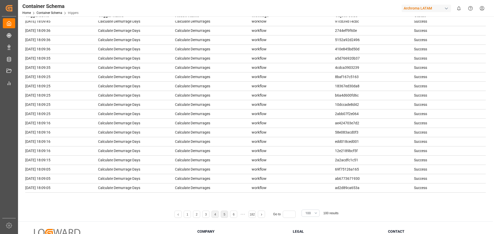
click at [226, 217] on li "5" at bounding box center [224, 214] width 7 height 7
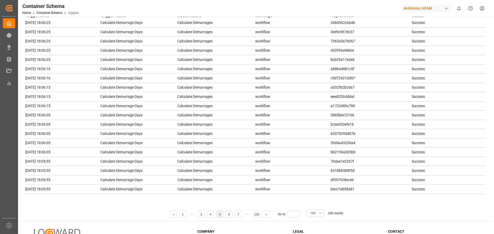
scroll to position [758, 0]
click at [227, 216] on li "6" at bounding box center [228, 214] width 7 height 7
click at [228, 215] on li "7" at bounding box center [228, 214] width 7 height 7
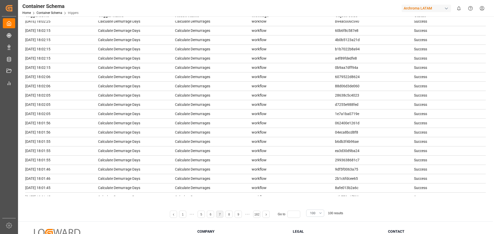
scroll to position [0, 0]
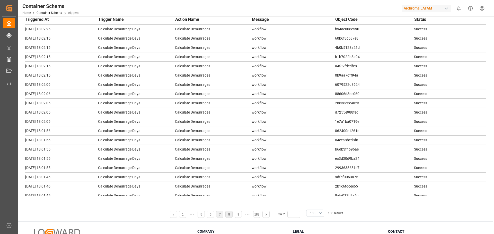
click at [229, 215] on link "8" at bounding box center [229, 215] width 2 height 4
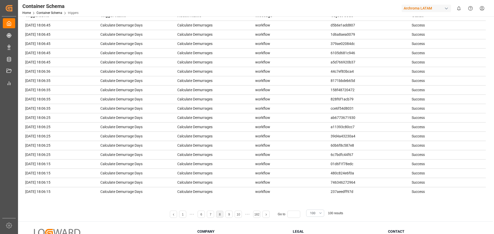
scroll to position [758, 0]
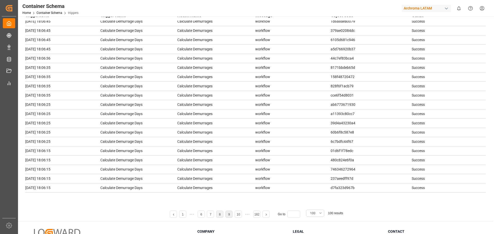
click at [230, 215] on link "9" at bounding box center [229, 215] width 2 height 4
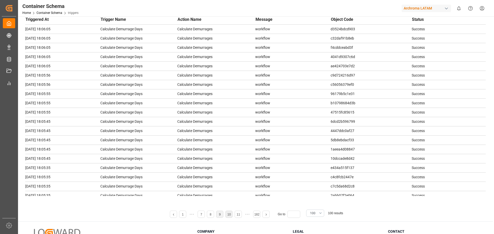
click at [229, 215] on link "10" at bounding box center [228, 215] width 3 height 4
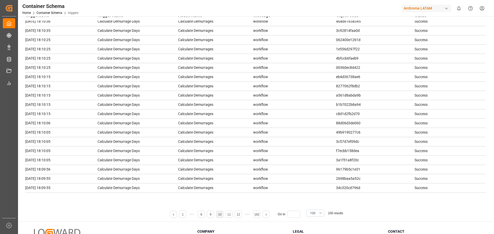
scroll to position [763, 0]
click at [227, 215] on li "11" at bounding box center [228, 214] width 7 height 7
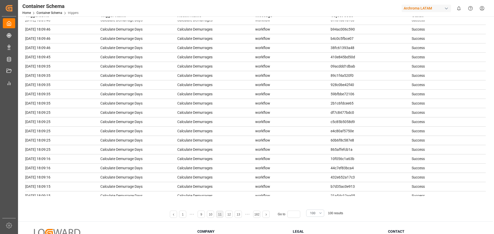
scroll to position [0, 0]
click at [227, 212] on li "12" at bounding box center [228, 214] width 7 height 7
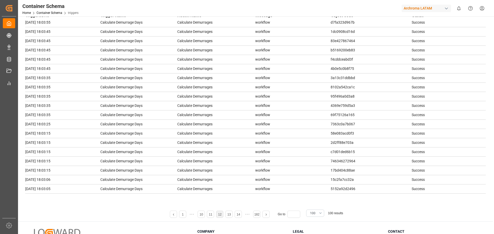
scroll to position [758, 0]
click at [229, 214] on link "13" at bounding box center [228, 215] width 3 height 4
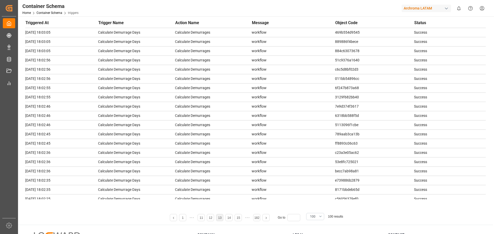
scroll to position [20, 0]
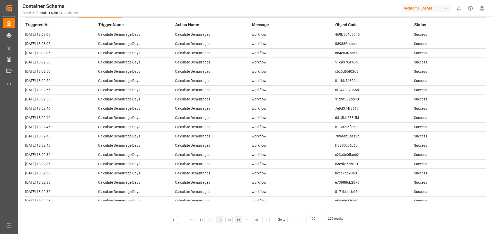
click at [239, 221] on link "15" at bounding box center [238, 220] width 3 height 4
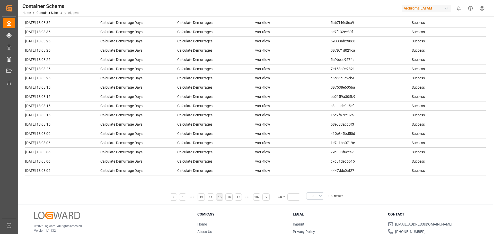
scroll to position [72, 0]
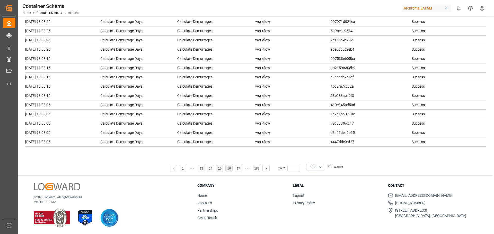
click at [227, 171] on li "16" at bounding box center [228, 168] width 7 height 7
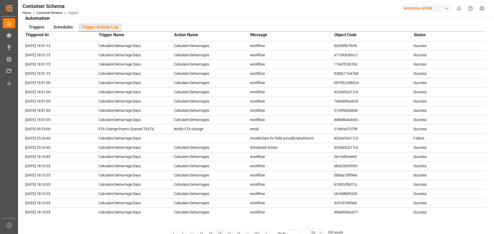
scroll to position [0, 0]
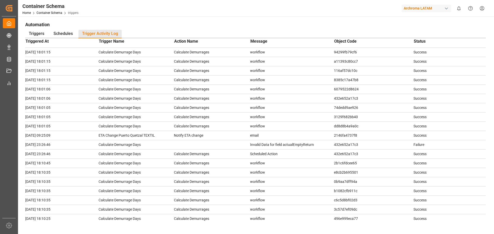
click at [41, 40] on th "Triggered At" at bounding box center [61, 42] width 73 height 8
click at [44, 35] on div "Triggers" at bounding box center [36, 34] width 23 height 8
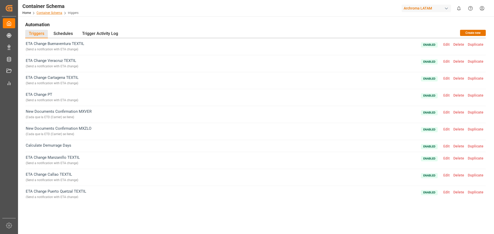
click at [52, 13] on link "Container Schema" at bounding box center [50, 13] width 26 height 4
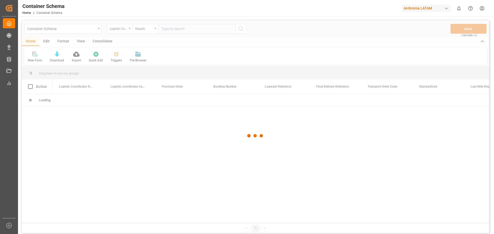
click at [88, 27] on div at bounding box center [255, 135] width 467 height 231
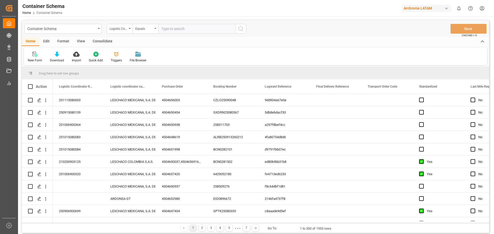
click at [48, 41] on div "Edit" at bounding box center [46, 41] width 14 height 9
click at [99, 30] on div "Container Schema" at bounding box center [62, 29] width 77 height 10
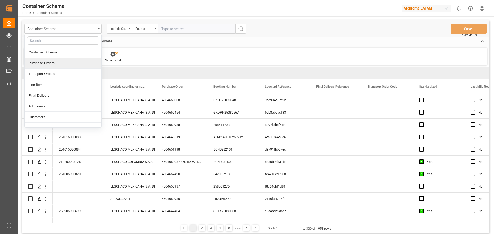
click at [53, 65] on div "Purchase Orders" at bounding box center [63, 63] width 77 height 11
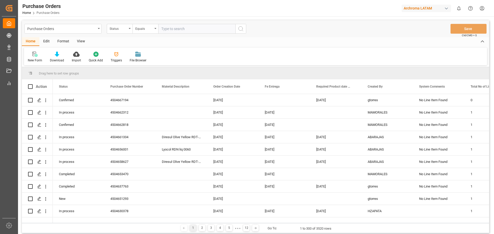
click at [122, 59] on div "Triggers" at bounding box center [116, 56] width 19 height 11
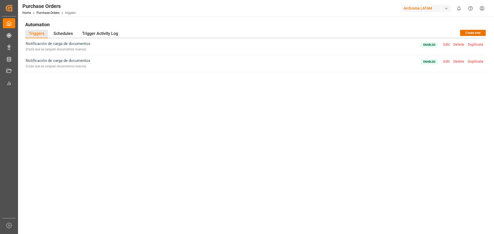
click at [445, 42] on span "Enabled Edit Delete Duplicate" at bounding box center [453, 47] width 64 height 12
click at [448, 44] on span "Edit" at bounding box center [446, 44] width 10 height 4
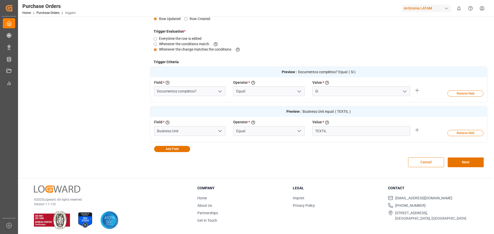
scroll to position [116, 0]
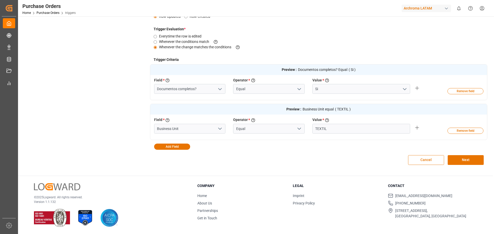
click at [422, 161] on button "Cancel" at bounding box center [426, 160] width 36 height 10
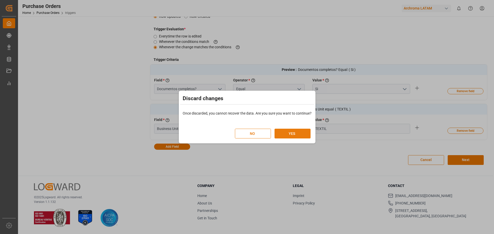
click at [305, 133] on button "YES" at bounding box center [292, 134] width 36 height 10
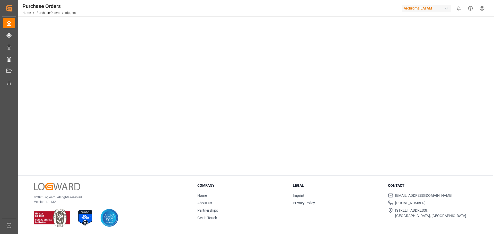
scroll to position [0, 0]
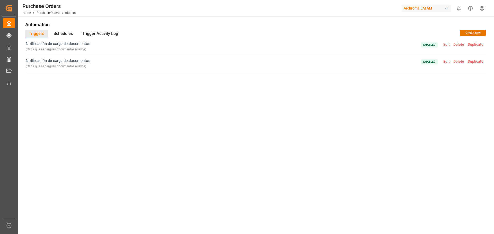
click at [449, 60] on span "Edit" at bounding box center [446, 61] width 10 height 4
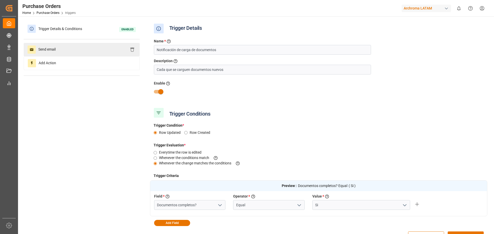
click at [87, 53] on div "Send email" at bounding box center [82, 49] width 116 height 13
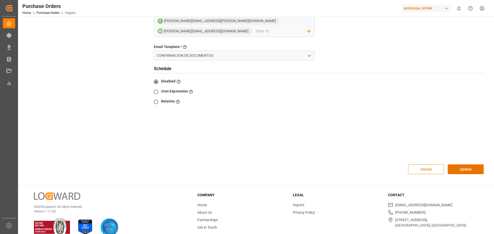
click at [439, 165] on button "Cancel" at bounding box center [426, 170] width 36 height 10
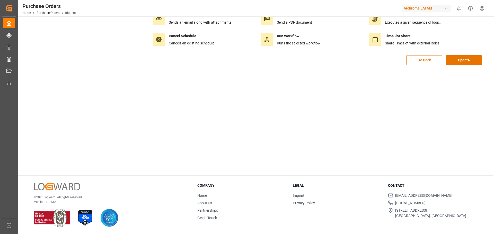
click at [417, 63] on button "Go Back" at bounding box center [424, 60] width 36 height 10
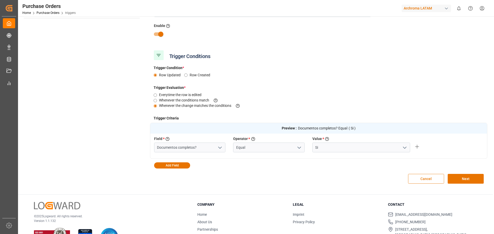
click at [427, 179] on button "Cancel" at bounding box center [426, 179] width 36 height 10
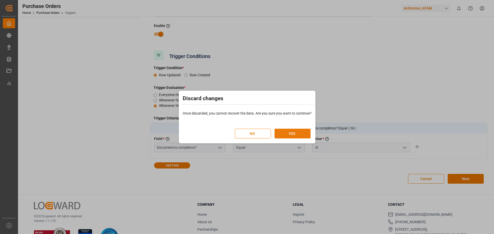
click at [292, 132] on button "YES" at bounding box center [292, 134] width 36 height 10
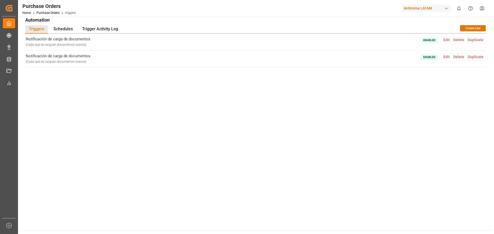
scroll to position [0, 0]
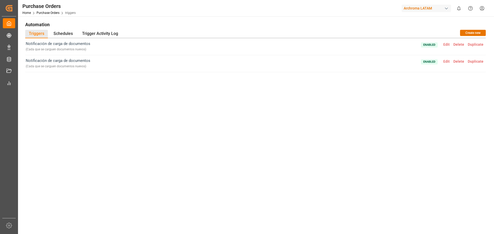
click at [446, 42] on span "Enabled Edit Delete Duplicate" at bounding box center [453, 47] width 64 height 12
click at [447, 44] on span "Edit" at bounding box center [446, 44] width 10 height 4
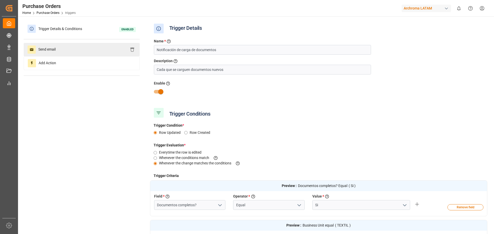
click at [102, 51] on div "Send email" at bounding box center [82, 49] width 116 height 13
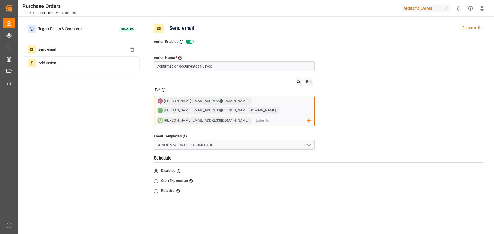
click at [256, 117] on input "email" at bounding box center [281, 121] width 51 height 8
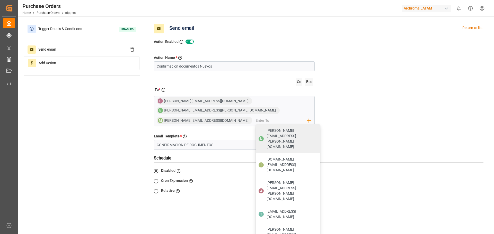
click at [353, 97] on div "Action Name * Give a name to the action being created Confirmación documentos N…" at bounding box center [318, 147] width 337 height 204
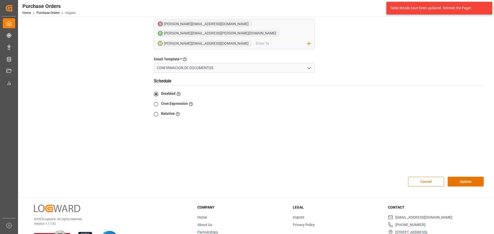
click at [427, 177] on button "Cancel" at bounding box center [426, 182] width 36 height 10
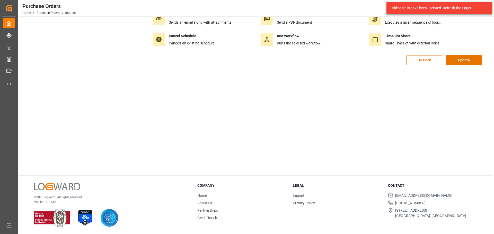
scroll to position [58, 0]
click at [454, 63] on button "Update" at bounding box center [464, 60] width 36 height 10
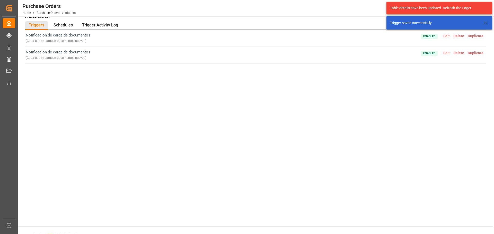
scroll to position [0, 0]
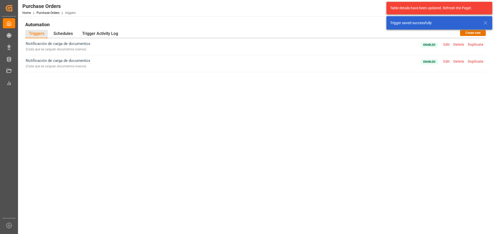
click at [447, 62] on span "Edit" at bounding box center [446, 61] width 10 height 4
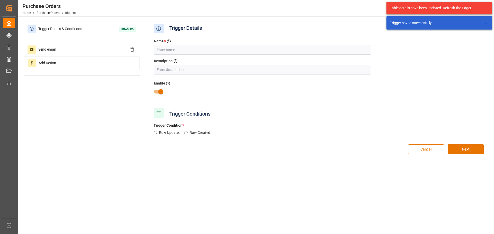
type input "Notificación de carga de documentos"
type input "Cada que se carguen documentos nuevos"
radio input "true"
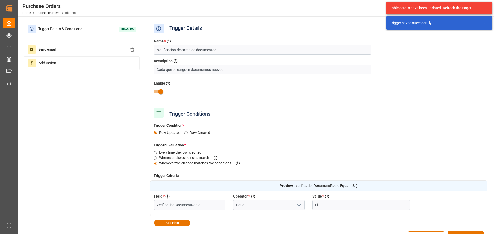
type input "Documentos completos?"
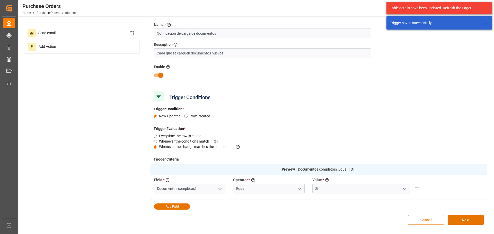
scroll to position [26, 0]
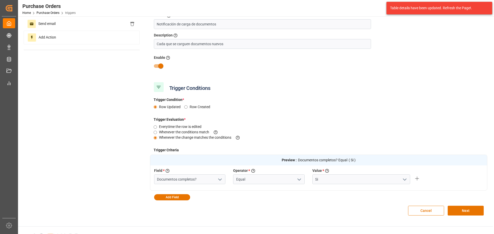
click at [162, 65] on input "checkbox" at bounding box center [160, 66] width 29 height 10
checkbox input "false"
click at [460, 208] on button "Next" at bounding box center [466, 211] width 36 height 10
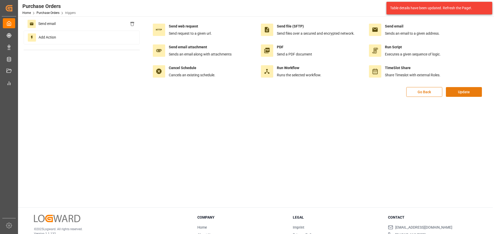
click at [456, 90] on button "Update" at bounding box center [464, 92] width 36 height 10
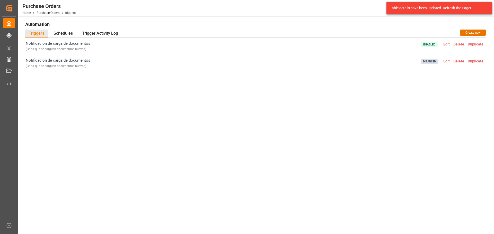
scroll to position [0, 0]
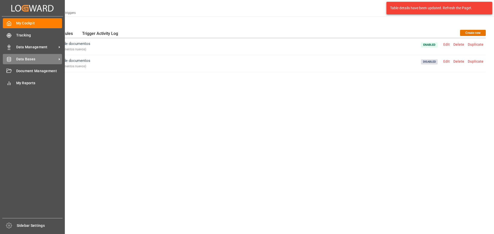
click at [33, 59] on span "Data Bases" at bounding box center [36, 59] width 41 height 5
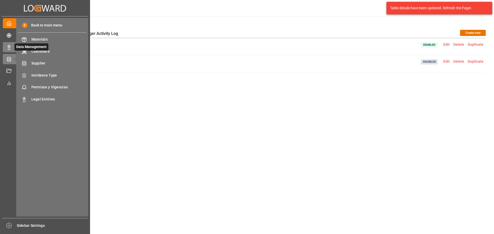
click at [13, 46] on icon at bounding box center [15, 46] width 5 height 5
click at [51, 77] on span "Final Delivery" at bounding box center [58, 75] width 55 height 5
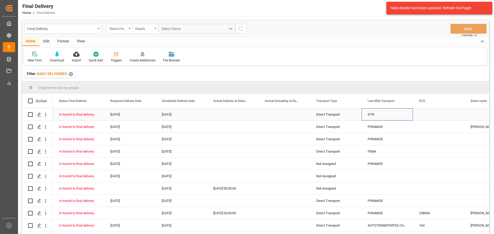
click at [394, 116] on div "GTR" at bounding box center [386, 115] width 51 height 12
click at [403, 117] on icon "open menu" at bounding box center [403, 118] width 6 height 6
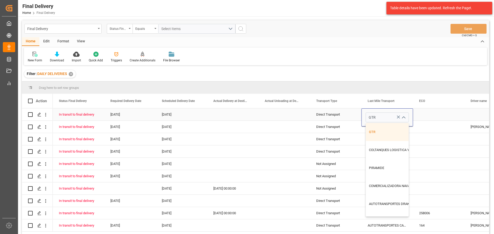
click at [403, 117] on icon "close menu" at bounding box center [403, 118] width 6 height 6
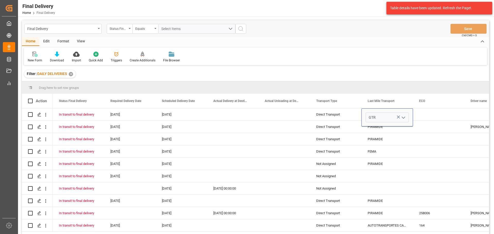
click at [358, 49] on div "New Form Download Import Quick Add Triggers Create Additionals File Browser" at bounding box center [255, 57] width 463 height 18
click at [360, 73] on div "Filter : DAILY DELIVERIES ✕" at bounding box center [255, 74] width 467 height 14
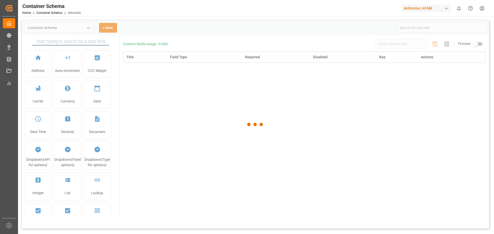
type input "Container Schema"
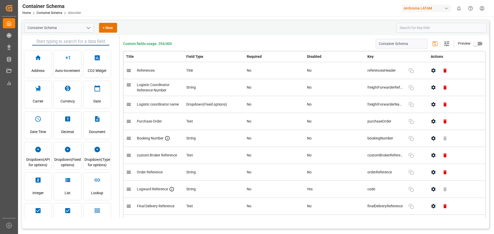
click at [199, 43] on div "Custom fields usage: 294/400 Container Schema Settings Preview" at bounding box center [304, 44] width 362 height 10
click at [417, 26] on input at bounding box center [441, 28] width 90 height 10
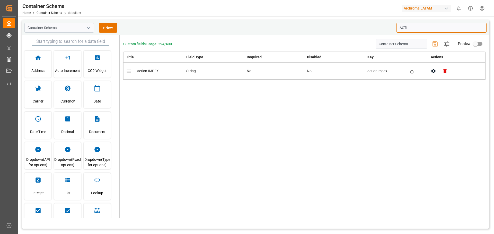
type input "ACTI"
click at [433, 74] on button "button" at bounding box center [433, 71] width 12 height 12
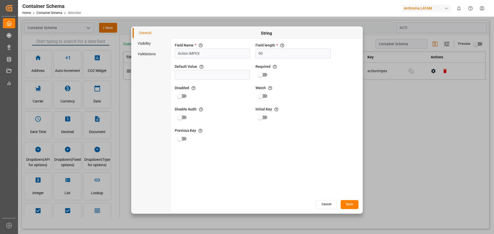
click at [149, 45] on li "Visibility" at bounding box center [151, 43] width 39 height 11
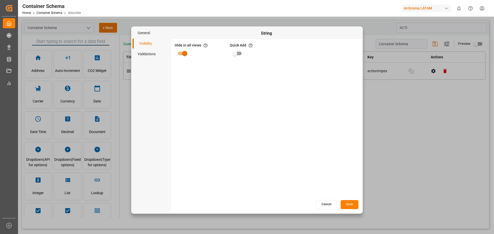
click at [329, 208] on button "Cancel" at bounding box center [326, 204] width 21 height 9
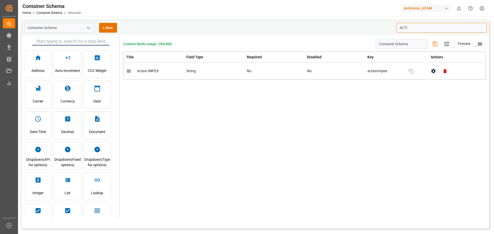
click at [436, 25] on input "ACTI" at bounding box center [441, 28] width 90 height 10
click at [436, 26] on input "ACTI" at bounding box center [441, 28] width 90 height 10
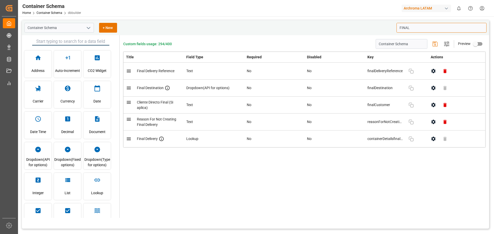
click at [433, 72] on icon "button" at bounding box center [433, 70] width 5 height 5
type input "FINAL"
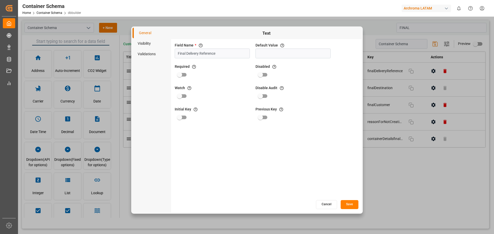
click at [156, 43] on li "Visibility" at bounding box center [151, 43] width 39 height 11
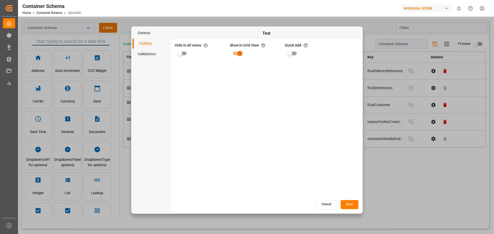
click at [332, 203] on button "Cancel" at bounding box center [326, 204] width 21 height 9
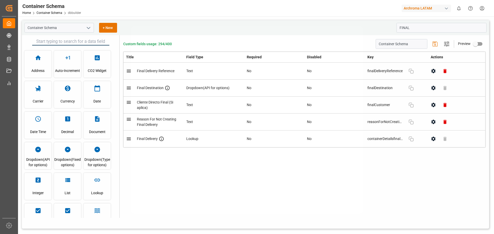
click at [332, 194] on div "Custom fields usage: 294/400 Container Schema Settings Preview Title Field Type…" at bounding box center [304, 126] width 369 height 183
click at [424, 23] on div "Container Schema + New FINAL" at bounding box center [255, 27] width 467 height 15
click at [427, 32] on input "FINAL" at bounding box center [441, 28] width 90 height 10
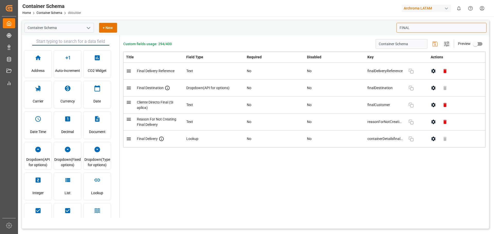
click at [427, 32] on input "FINAL" at bounding box center [441, 28] width 90 height 10
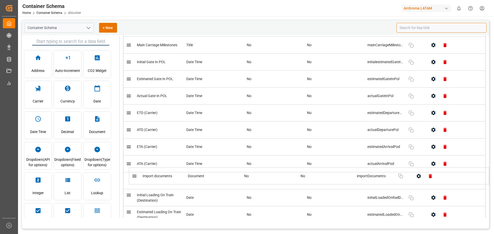
scroll to position [1590, 0]
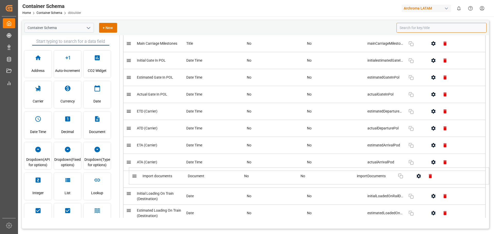
drag, startPoint x: 132, startPoint y: 155, endPoint x: 138, endPoint y: 176, distance: 22.0
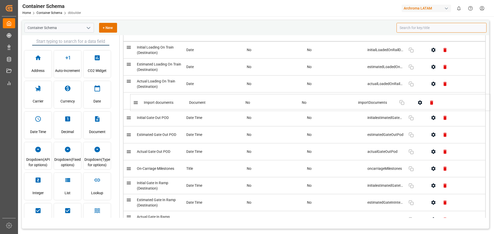
scroll to position [1718, 0]
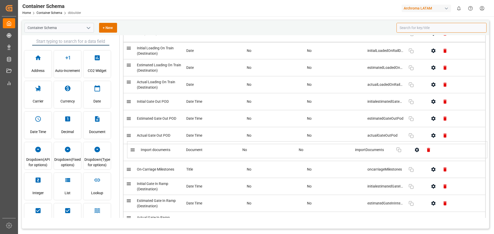
drag, startPoint x: 130, startPoint y: 49, endPoint x: 133, endPoint y: 150, distance: 101.4
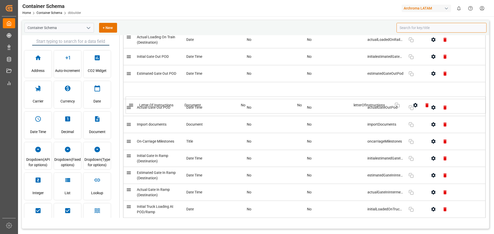
scroll to position [1741, 0]
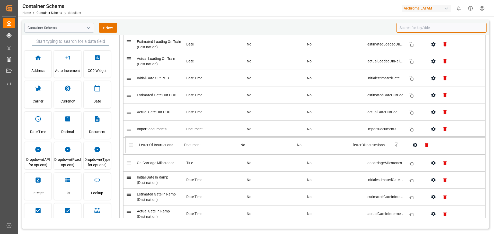
drag, startPoint x: 131, startPoint y: 125, endPoint x: 135, endPoint y: 145, distance: 20.6
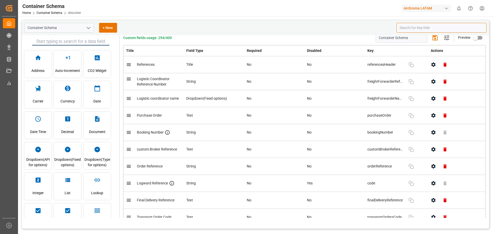
scroll to position [0, 0]
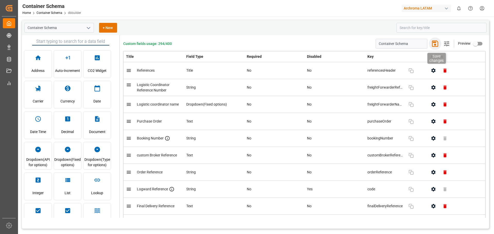
click at [431, 42] on icon "button" at bounding box center [435, 44] width 8 height 8
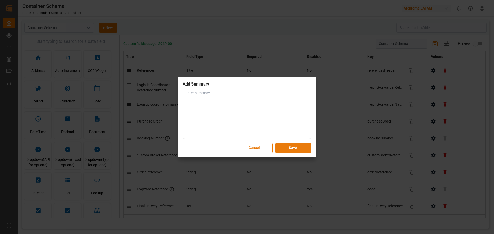
click at [301, 149] on button "Save" at bounding box center [293, 148] width 36 height 10
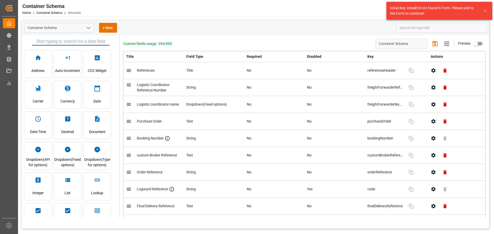
click at [434, 12] on div "Initial Key: initialEtd not found in Form. Please add to the Form to continue!" at bounding box center [434, 10] width 88 height 11
click at [365, 28] on div "Container Schema + New" at bounding box center [208, 28] width 368 height 10
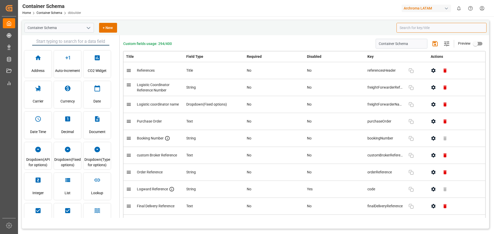
click at [413, 24] on input at bounding box center [441, 28] width 90 height 10
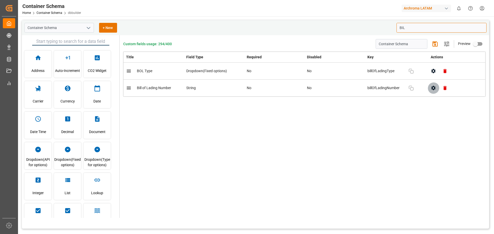
click at [436, 90] on icon "button" at bounding box center [433, 87] width 5 height 5
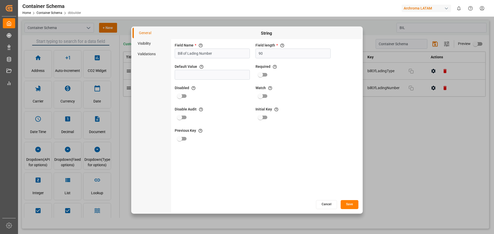
click at [153, 43] on li "Visibility" at bounding box center [151, 43] width 39 height 11
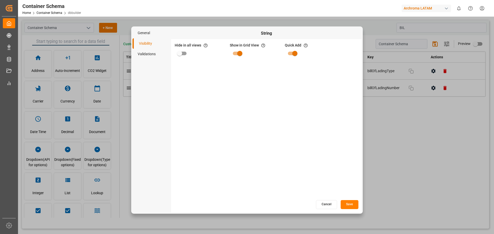
click at [320, 200] on button "Cancel" at bounding box center [326, 204] width 21 height 9
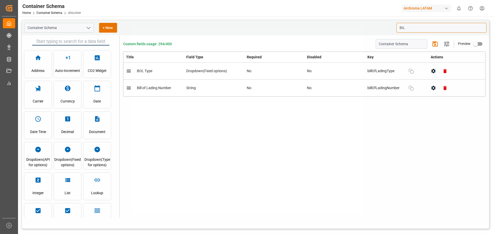
click at [417, 176] on div at bounding box center [247, 117] width 494 height 234
click at [419, 26] on input "BIL" at bounding box center [441, 28] width 90 height 10
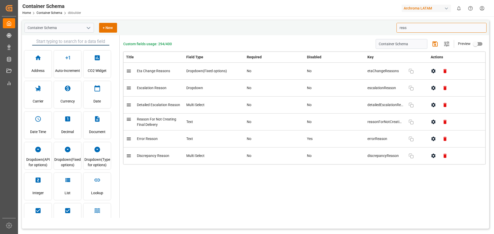
click at [432, 70] on icon "button" at bounding box center [433, 71] width 4 height 4
type input "reas"
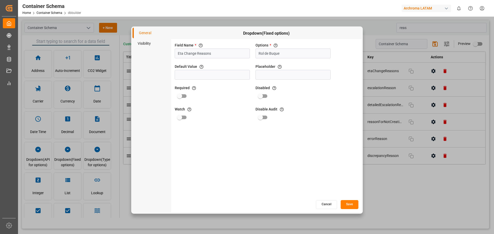
click at [151, 45] on li "Visibility" at bounding box center [151, 43] width 39 height 11
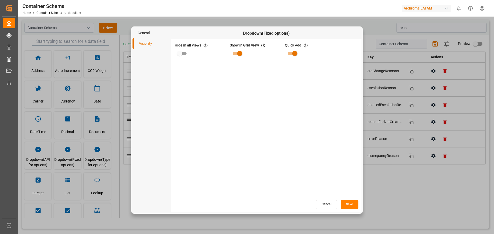
click at [293, 53] on input "primary checkbox" at bounding box center [294, 54] width 29 height 10
checkbox input "false"
click at [350, 207] on button "Save" at bounding box center [350, 204] width 18 height 9
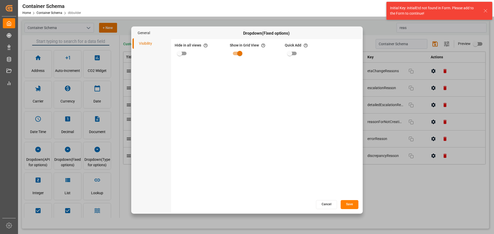
click at [330, 206] on button "Cancel" at bounding box center [326, 204] width 21 height 9
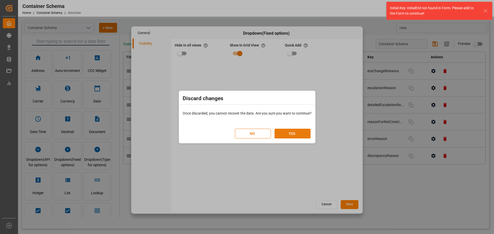
click at [296, 132] on button "YES" at bounding box center [292, 134] width 36 height 10
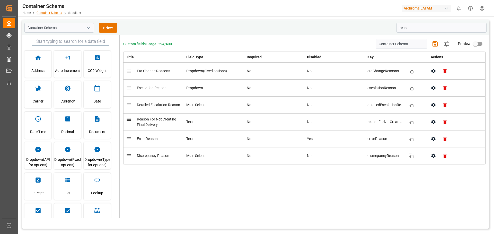
click at [54, 12] on link "Container Schema" at bounding box center [50, 13] width 26 height 4
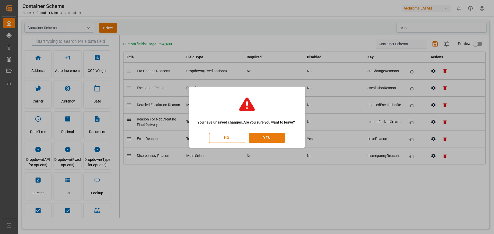
click at [259, 137] on button "YES" at bounding box center [267, 138] width 36 height 10
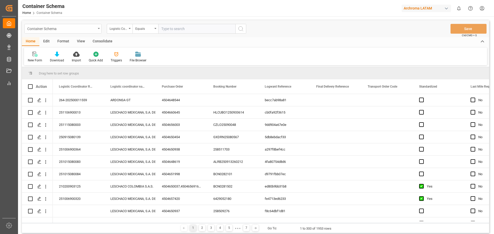
click at [98, 31] on div "Container Schema" at bounding box center [62, 29] width 77 height 10
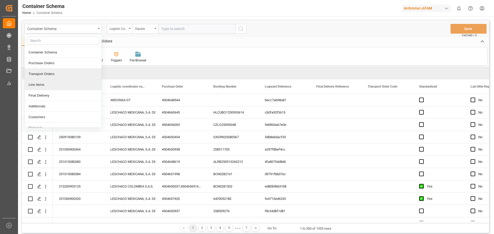
click at [51, 85] on div "Line Items" at bounding box center [63, 84] width 77 height 11
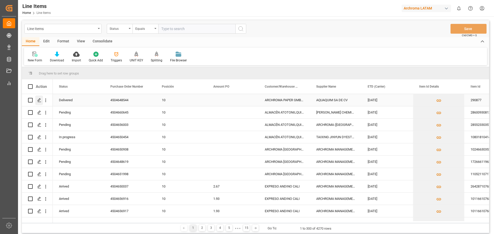
click at [38, 102] on icon "Press SPACE to select this row." at bounding box center [39, 100] width 4 height 4
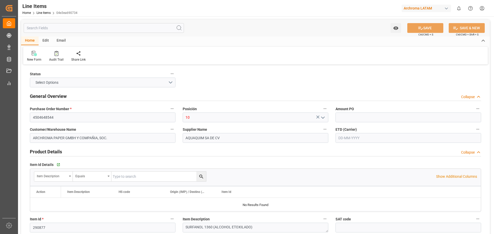
type input "19"
type input "19000"
type input "20083"
type input "56810"
type input "3402429900"
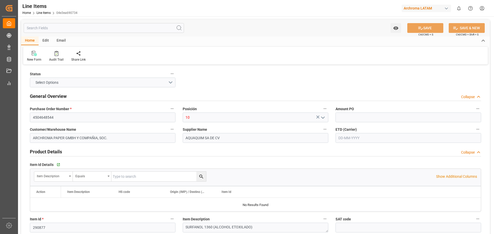
type input "1"
type input "[DATE]"
type input "25-09-2025 20:59"
type input "29-07-2025 17:31"
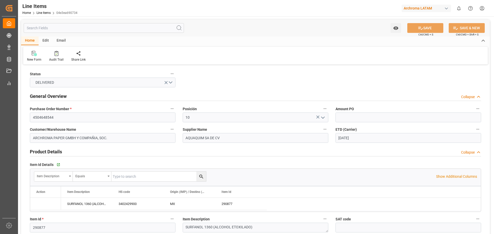
type input "25-07-2025"
type input "[DATE]"
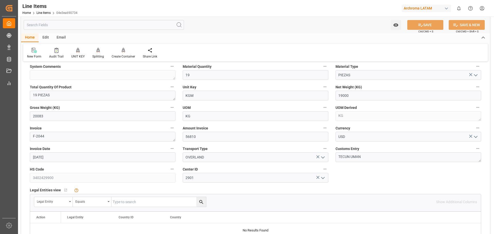
scroll to position [206, 0]
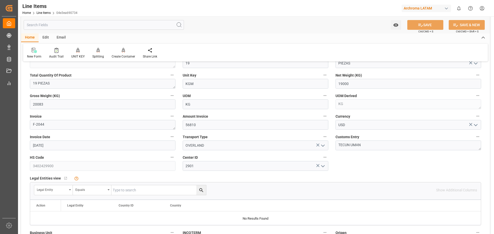
click at [323, 146] on polyline "open menu" at bounding box center [322, 146] width 3 height 2
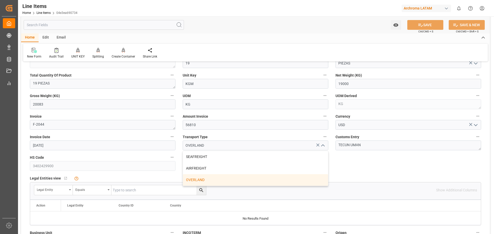
click at [323, 146] on icon "close menu" at bounding box center [323, 146] width 6 height 6
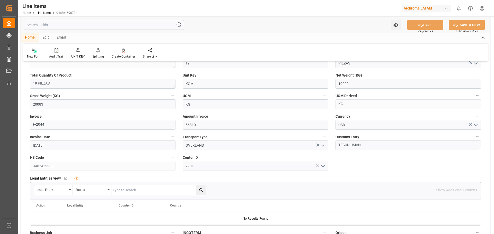
click at [331, 152] on div "Center ID 2901" at bounding box center [255, 162] width 153 height 21
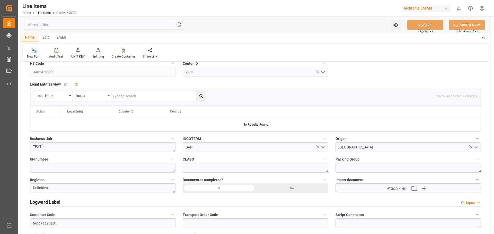
scroll to position [309, 0]
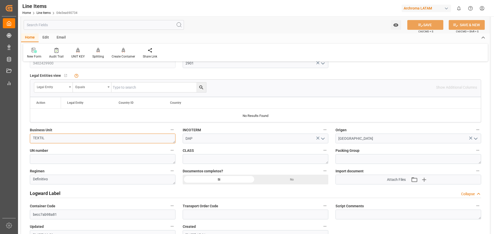
click at [142, 136] on textarea "TEXTIL" at bounding box center [103, 139] width 146 height 10
click at [152, 126] on div "Business Unit TEXTIL" at bounding box center [102, 135] width 153 height 21
click at [333, 151] on div "Packing Group" at bounding box center [408, 155] width 153 height 21
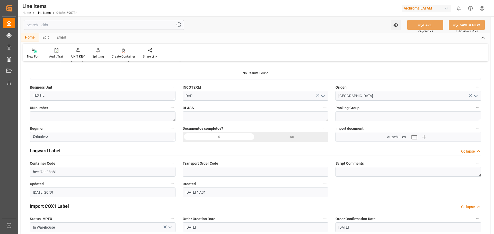
scroll to position [360, 0]
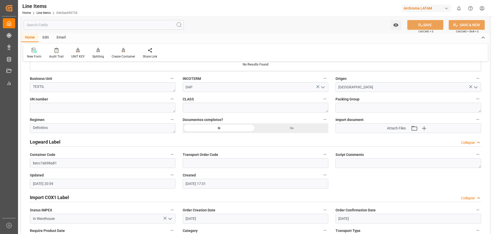
click at [332, 117] on div "Import document Attach Files Attach existing file Upload new file" at bounding box center [408, 124] width 153 height 21
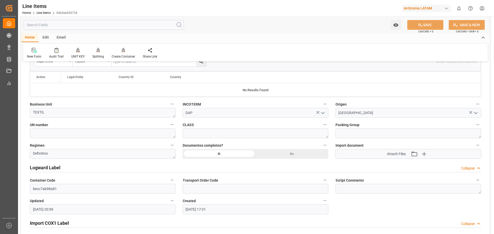
scroll to position [309, 0]
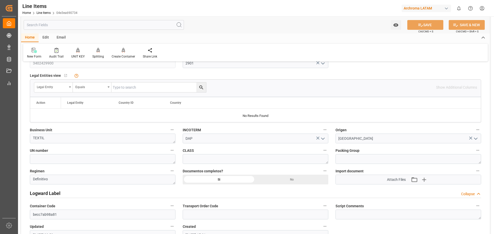
click at [333, 143] on div "MEXICO" at bounding box center [408, 139] width 153 height 10
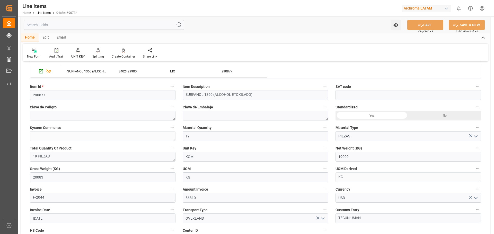
scroll to position [129, 0]
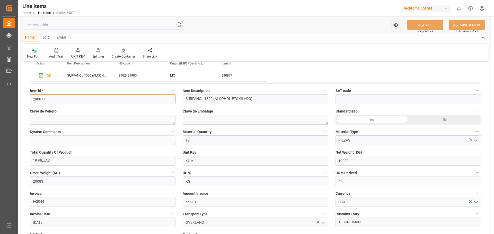
click at [108, 95] on input "290877" at bounding box center [103, 99] width 146 height 10
click at [184, 102] on textarea "SURFANOL 1360 (ALCOHOL ETOXILADO)" at bounding box center [256, 99] width 146 height 10
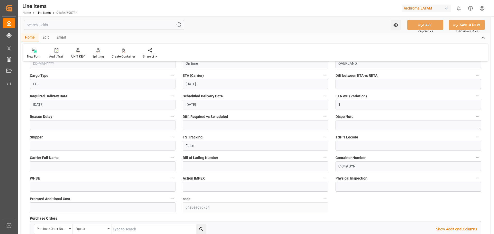
scroll to position [540, 0]
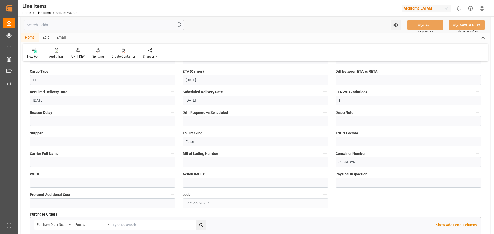
click at [255, 136] on label "TS Tracking" at bounding box center [256, 133] width 146 height 7
click at [322, 136] on button "TS Tracking" at bounding box center [325, 133] width 7 height 7
click at [252, 135] on div at bounding box center [247, 117] width 494 height 234
click at [179, 117] on div "Diff. Required vs Scheduled" at bounding box center [255, 117] width 153 height 21
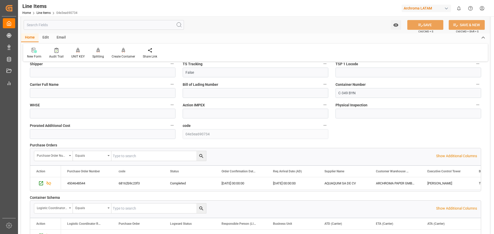
scroll to position [617, 0]
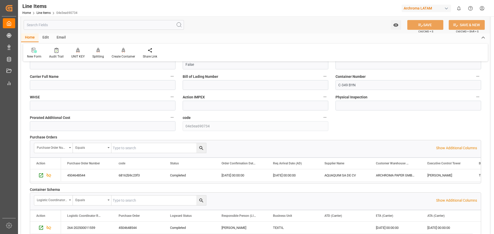
click at [46, 39] on div "Edit" at bounding box center [46, 37] width 14 height 9
click at [120, 50] on icon at bounding box center [117, 50] width 7 height 5
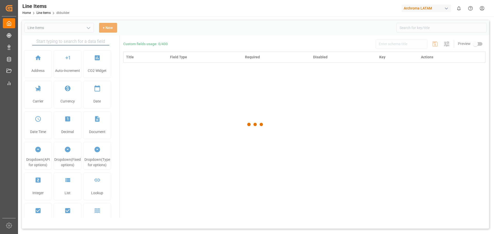
type input "Line Items"
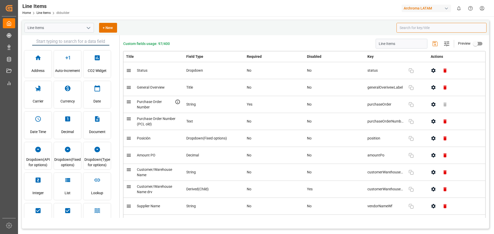
click at [408, 26] on input at bounding box center [441, 28] width 90 height 10
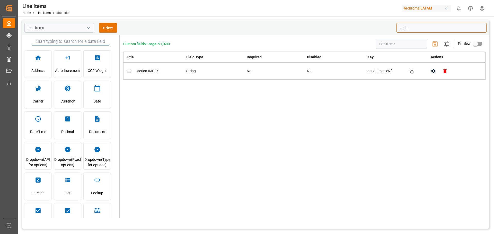
click at [431, 70] on icon "button" at bounding box center [433, 70] width 5 height 5
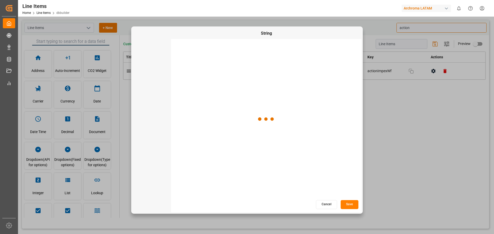
type input "action"
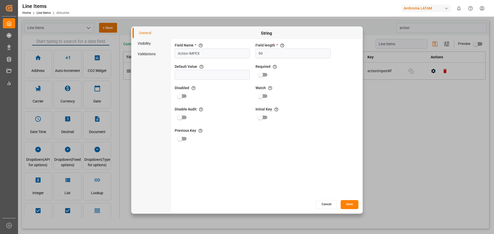
click at [149, 44] on li "Visibility" at bounding box center [151, 43] width 39 height 11
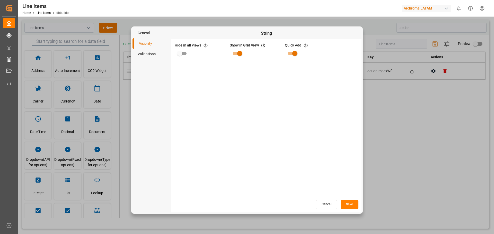
click at [184, 54] on input "primary checkbox" at bounding box center [179, 54] width 29 height 10
checkbox input "true"
click at [352, 206] on button "Save" at bounding box center [350, 204] width 18 height 9
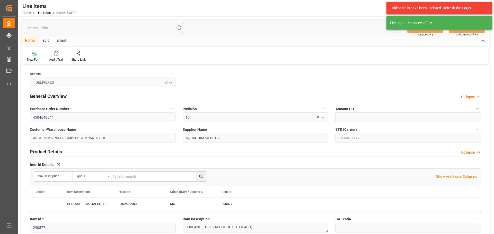
type input "04-08-2025"
type input "01-08-2025"
type input "25-09-2025 20:59"
type input "29-07-2025 17:31"
type input "25-07-2025"
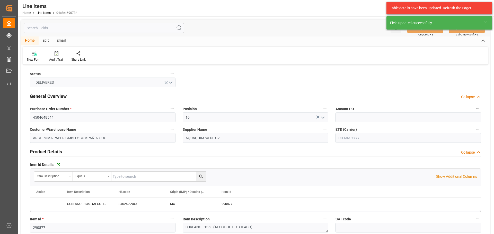
type input "04-08-2025"
type input "06-08-2025"
type input "[DATE]"
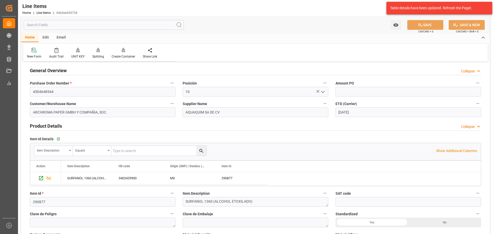
scroll to position [51, 0]
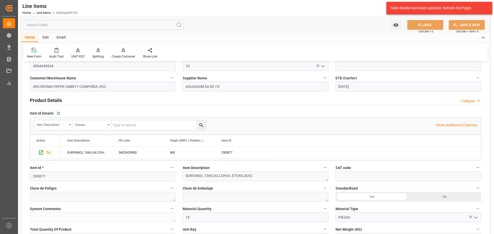
click at [330, 167] on div "Item Description SURFANOL 1360 (ALCOHOL ETOXILADO)" at bounding box center [255, 173] width 153 height 21
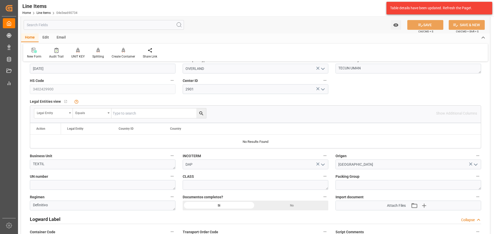
scroll to position [309, 0]
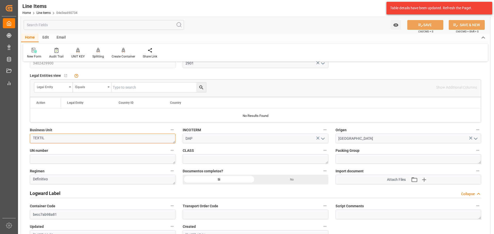
click at [77, 141] on textarea "TEXTIL" at bounding box center [103, 139] width 146 height 10
click at [179, 147] on div "CLASS" at bounding box center [255, 155] width 153 height 21
click at [180, 134] on div "DAP" at bounding box center [255, 139] width 153 height 10
click at [220, 215] on input at bounding box center [256, 215] width 146 height 10
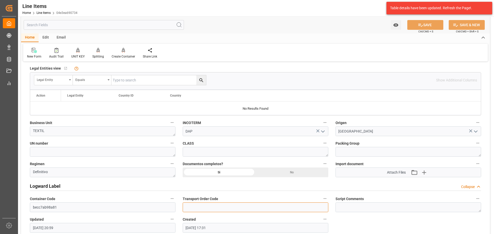
scroll to position [334, 0]
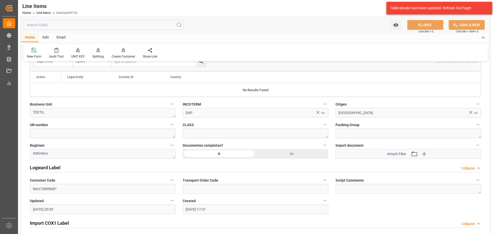
click at [340, 209] on div "Status DELIVERED General Overview Collapse Purchase Order Number * 4504648544 P…" at bounding box center [255, 218] width 469 height 972
click at [345, 209] on div "Status DELIVERED General Overview Collapse Purchase Order Number * 4504648544 P…" at bounding box center [255, 218] width 469 height 972
click at [339, 201] on div "Status DELIVERED General Overview Collapse Purchase Order Number * 4504648544 P…" at bounding box center [255, 218] width 469 height 972
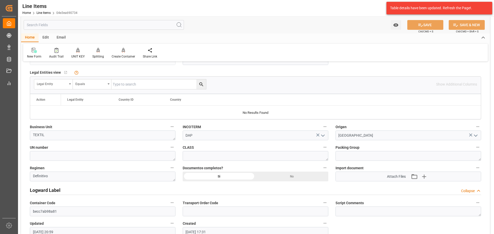
scroll to position [309, 0]
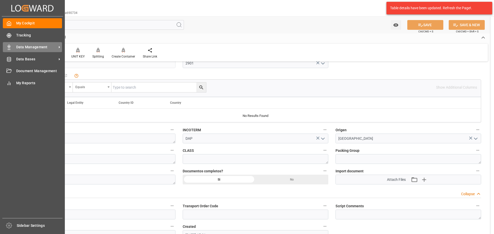
click at [41, 46] on span "Data Management" at bounding box center [36, 46] width 41 height 5
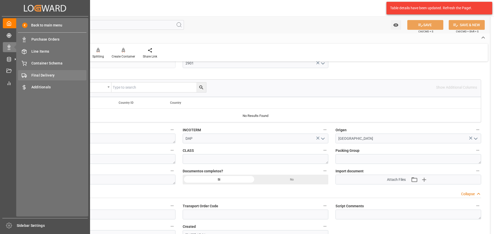
click at [63, 78] on div "Final Delivery Final Delivery" at bounding box center [52, 75] width 68 height 10
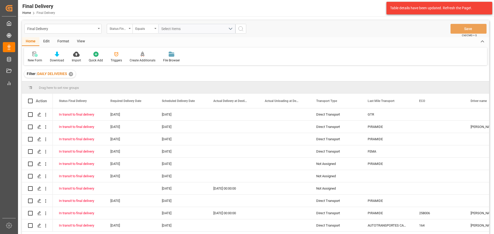
click at [72, 75] on div "✕" at bounding box center [71, 74] width 4 height 4
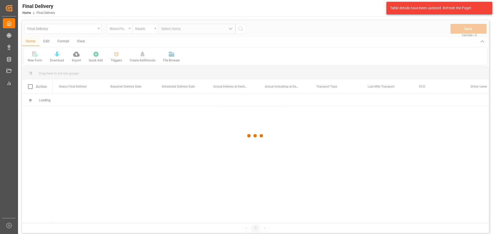
click at [48, 42] on div at bounding box center [255, 135] width 467 height 231
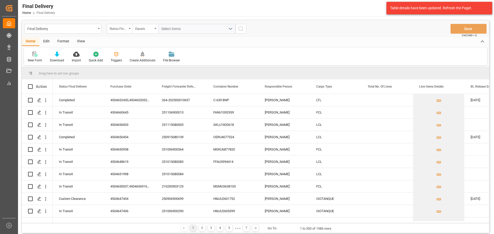
click at [43, 41] on div "Edit" at bounding box center [46, 41] width 14 height 9
click at [131, 59] on div "Schema Edit" at bounding box center [131, 60] width 17 height 5
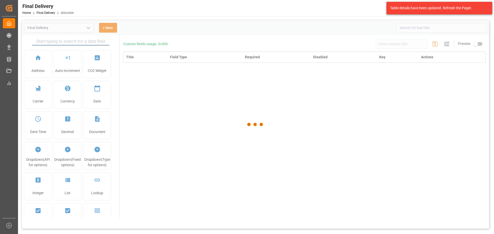
type input "Final Delivery"
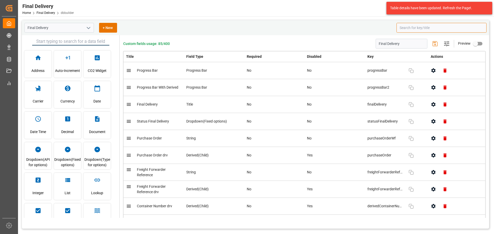
click at [453, 32] on input at bounding box center [441, 28] width 90 height 10
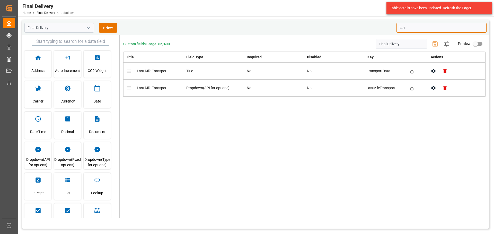
type input "last"
click at [433, 166] on div "Custom fields usage: 85/400 Final Delivery Settings Preview Title Field Type Re…" at bounding box center [304, 126] width 369 height 183
click at [434, 91] on button "button" at bounding box center [433, 88] width 12 height 12
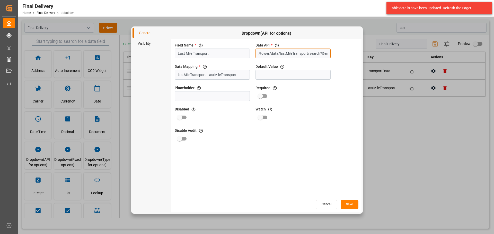
click at [285, 52] on input "/tower/data/lastMileTransport/search?&endRow=300&p=0&s=300&startRow=0" at bounding box center [292, 54] width 75 height 10
click at [312, 52] on input "/tower/data/lastMileTransport/search?&endRow=300&p=0&s=300&startRow=0" at bounding box center [292, 54] width 75 height 10
click at [333, 207] on button "Cancel" at bounding box center [326, 204] width 21 height 9
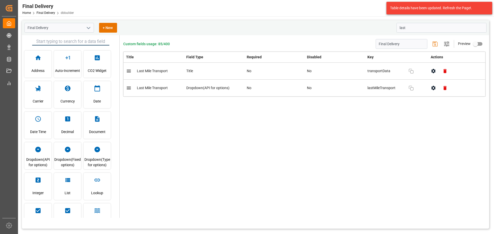
click at [204, 153] on div "Custom fields usage: 85/400 Final Delivery Settings Preview Title Field Type Re…" at bounding box center [304, 126] width 369 height 183
click at [433, 90] on icon "button" at bounding box center [433, 87] width 5 height 5
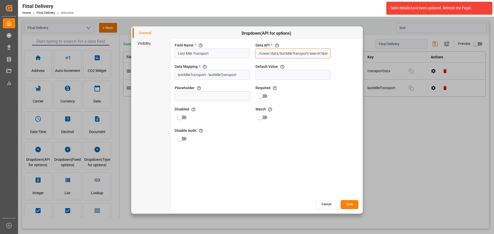
click at [273, 50] on input "/tower/data/lastMileTransport/search?&endRow=300&p=0&s=300&startRow=0" at bounding box center [292, 54] width 75 height 10
click at [260, 53] on input "/tower/data/lastMileTransport/search?&endRow=300&p=0&s=300&startRow=0" at bounding box center [292, 54] width 75 height 10
click at [325, 206] on button "Cancel" at bounding box center [326, 204] width 21 height 9
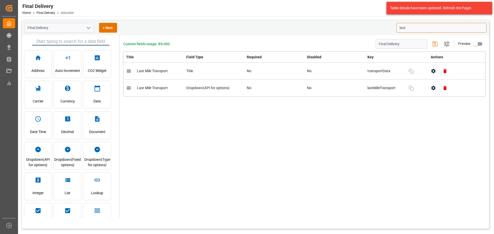
click at [432, 29] on input "last" at bounding box center [441, 28] width 90 height 10
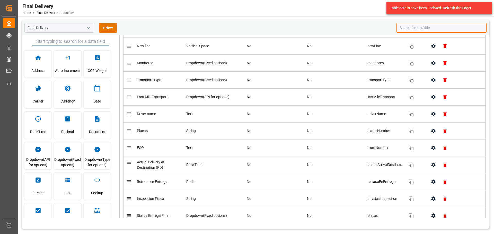
scroll to position [694, 0]
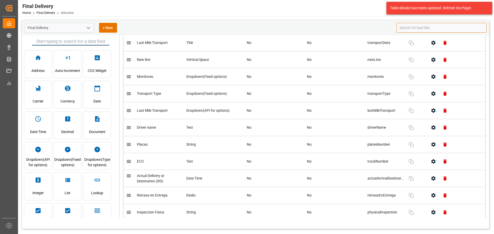
click at [432, 159] on icon "button" at bounding box center [433, 161] width 5 height 5
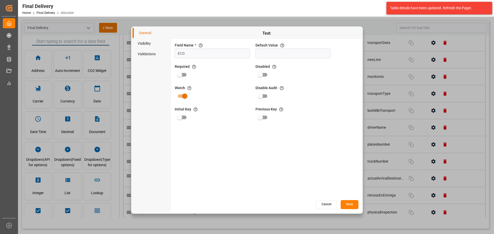
click at [151, 43] on li "Visibility" at bounding box center [151, 43] width 39 height 11
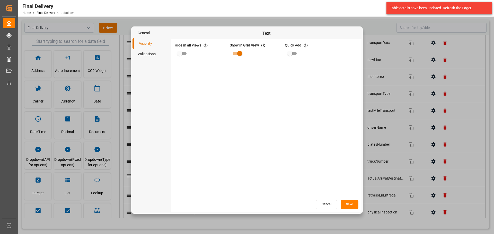
click at [180, 55] on input "primary checkbox" at bounding box center [179, 54] width 29 height 10
checkbox input "true"
click at [353, 208] on button "Save" at bounding box center [350, 204] width 18 height 9
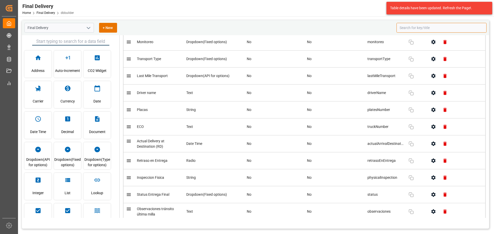
scroll to position [746, 0]
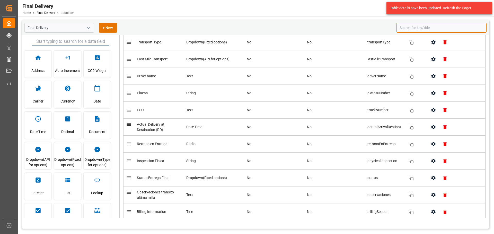
click at [432, 159] on icon "button" at bounding box center [433, 161] width 4 height 4
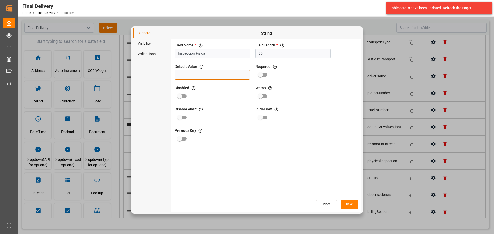
click at [229, 77] on input at bounding box center [212, 75] width 75 height 10
click at [141, 44] on li "Visibility" at bounding box center [151, 43] width 39 height 11
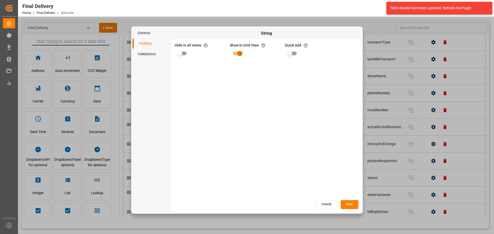
click at [333, 207] on button "Cancel" at bounding box center [326, 204] width 21 height 9
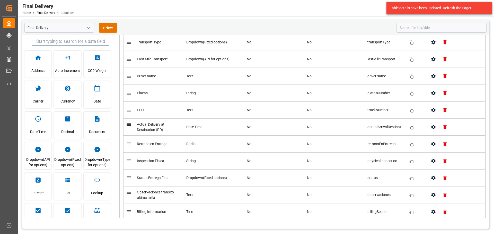
click at [428, 159] on button "button" at bounding box center [433, 161] width 12 height 12
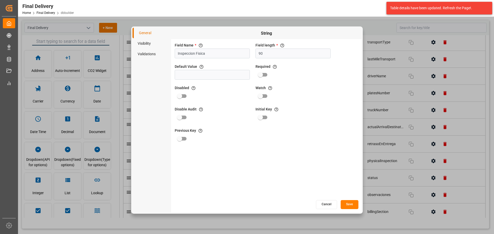
click at [154, 43] on li "Visibility" at bounding box center [151, 43] width 39 height 11
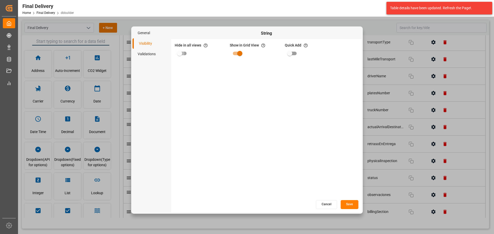
click at [180, 55] on input "primary checkbox" at bounding box center [179, 54] width 29 height 10
checkbox input "true"
click at [357, 204] on button "Save" at bounding box center [350, 204] width 18 height 9
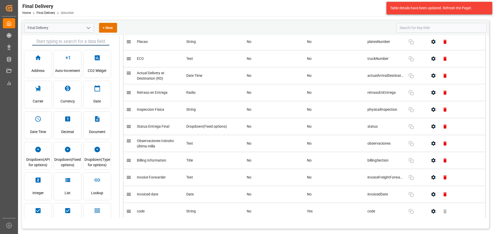
scroll to position [823, 0]
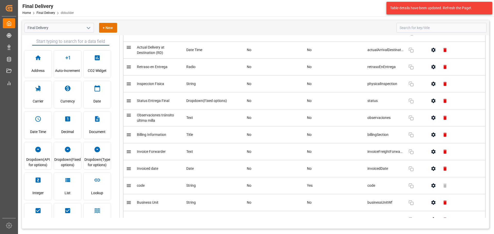
click at [431, 149] on icon "button" at bounding box center [433, 151] width 5 height 5
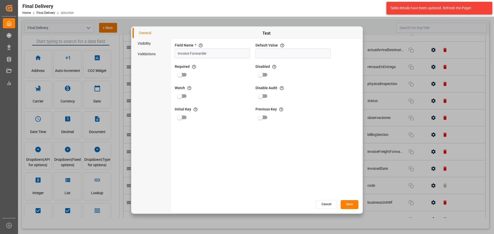
click at [156, 46] on li "Visibility" at bounding box center [151, 43] width 39 height 11
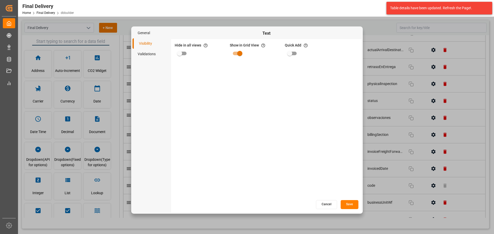
click at [177, 51] on input "primary checkbox" at bounding box center [179, 54] width 29 height 10
checkbox input "true"
click at [343, 204] on button "Save" at bounding box center [350, 204] width 18 height 9
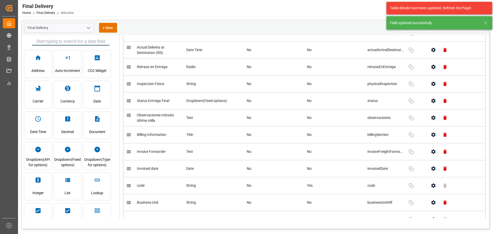
click at [431, 166] on icon "button" at bounding box center [433, 168] width 5 height 5
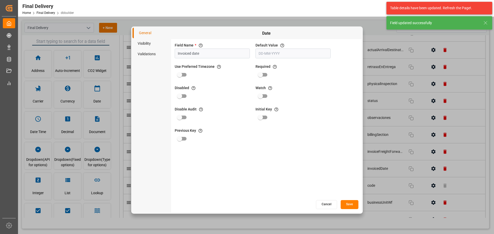
click at [139, 43] on li "Visibility" at bounding box center [151, 43] width 39 height 11
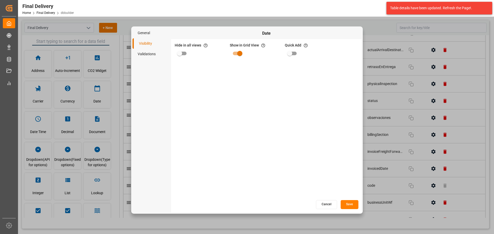
drag, startPoint x: 179, startPoint y: 54, endPoint x: 182, endPoint y: 55, distance: 3.5
click at [179, 54] on input "primary checkbox" at bounding box center [179, 54] width 29 height 10
checkbox input "true"
click at [351, 206] on button "Save" at bounding box center [350, 204] width 18 height 9
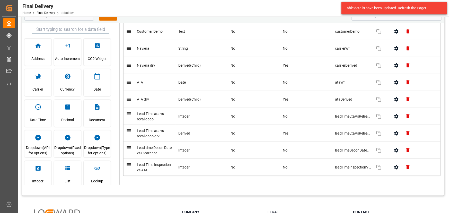
scroll to position [23, 0]
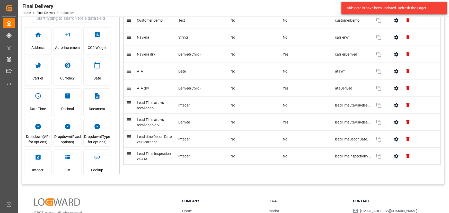
click at [262, 169] on div "Custom fields usage: 85/400 Final Delivery Settings Preview Title Field Type Re…" at bounding box center [282, 93] width 324 height 162
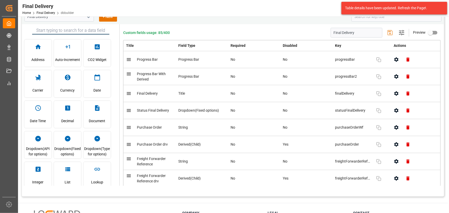
scroll to position [0, 0]
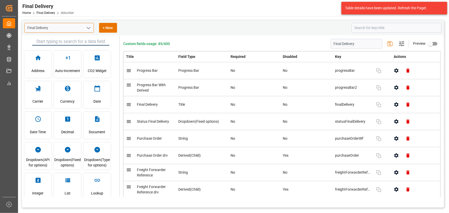
click at [74, 31] on input "Final Delivery" at bounding box center [58, 28] width 69 height 10
click at [85, 29] on icon "open menu" at bounding box center [88, 28] width 6 height 6
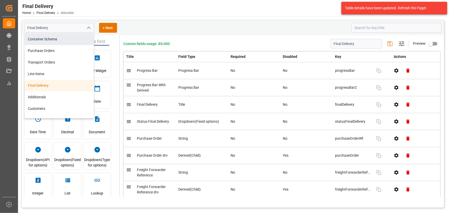
click at [53, 42] on div "Container Schema" at bounding box center [59, 39] width 69 height 12
type input "Container Schema"
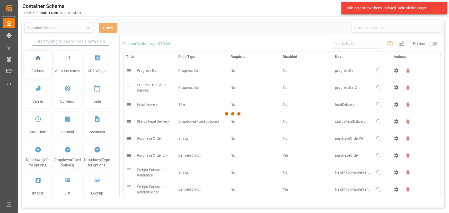
type input "Container Schema"
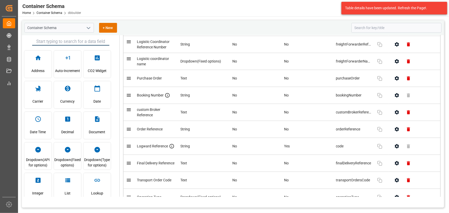
scroll to position [47, 0]
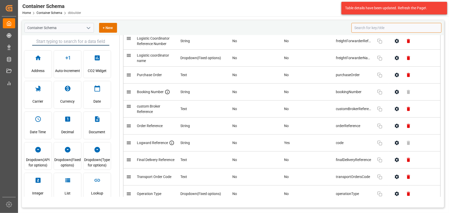
click at [386, 27] on input at bounding box center [396, 28] width 90 height 10
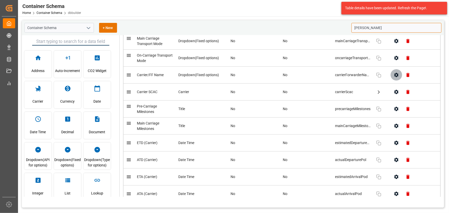
click at [394, 75] on icon "button" at bounding box center [396, 75] width 4 height 4
type input "carr"
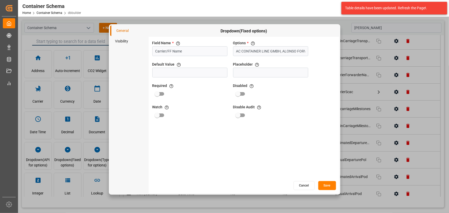
click at [299, 182] on button "Cancel" at bounding box center [303, 185] width 21 height 9
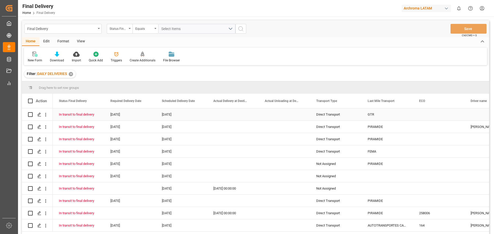
click at [397, 116] on div "GTR" at bounding box center [386, 115] width 51 height 12
click at [405, 117] on input "GTR" at bounding box center [386, 118] width 43 height 10
click at [403, 118] on icon "open menu" at bounding box center [403, 118] width 6 height 6
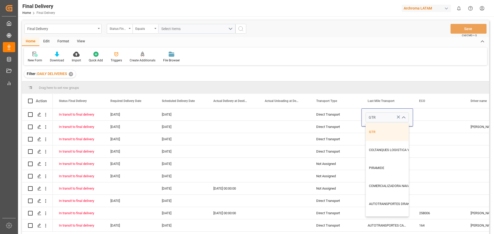
click at [380, 81] on div "Filter : DAILY DELIVERIES ✕" at bounding box center [255, 74] width 467 height 14
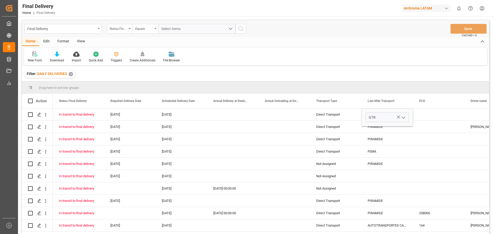
click at [484, 8] on html "Created by potrace 1.15, written by [PERSON_NAME] [DATE]-[DATE] Created by potr…" at bounding box center [247, 117] width 494 height 234
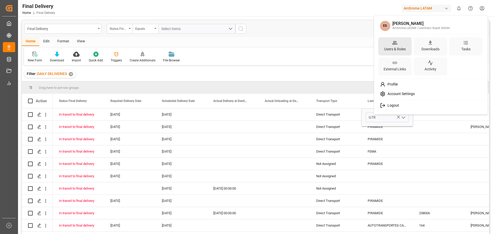
click at [399, 45] on div "Users & Roles" at bounding box center [394, 46] width 33 height 18
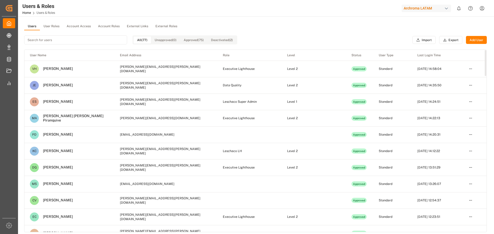
click at [48, 23] on button "User Roles" at bounding box center [51, 27] width 23 height 8
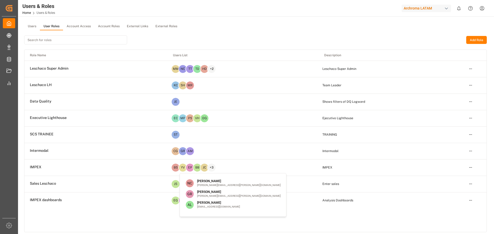
click at [470, 118] on html "Created by potrace 1.15, written by [PERSON_NAME] [DATE]-[DATE] Created by potr…" at bounding box center [247, 117] width 494 height 234
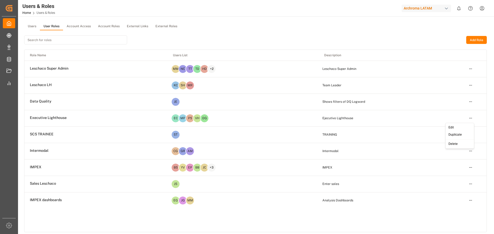
click at [460, 128] on div "Edit" at bounding box center [460, 127] width 26 height 7
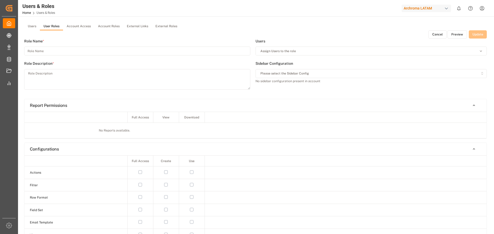
type input "Executive Lighthouse"
type textarea "Ejecutivo Lighthouse"
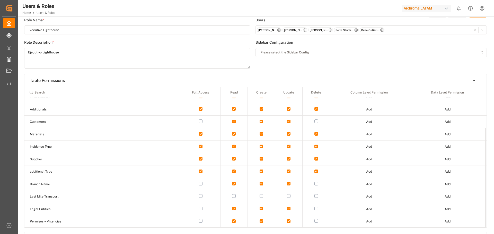
scroll to position [51, 0]
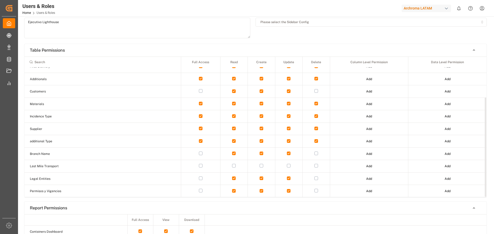
click at [235, 164] on button "button" at bounding box center [234, 166] width 4 height 4
click at [262, 166] on button "button" at bounding box center [262, 166] width 4 height 4
click at [289, 165] on button "button" at bounding box center [289, 166] width 4 height 4
click at [317, 166] on button "button" at bounding box center [316, 166] width 4 height 4
click at [317, 165] on button "button" at bounding box center [316, 166] width 4 height 4
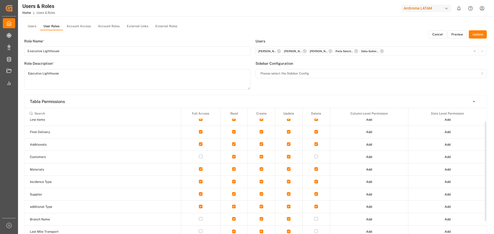
scroll to position [0, 0]
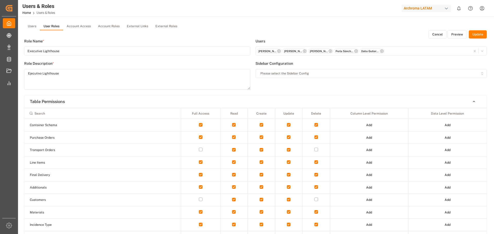
click at [478, 32] on button "Update" at bounding box center [478, 34] width 18 height 8
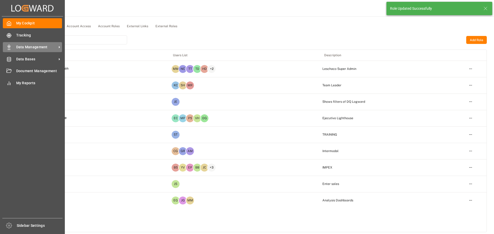
click at [28, 49] on span "Data Management" at bounding box center [36, 46] width 41 height 5
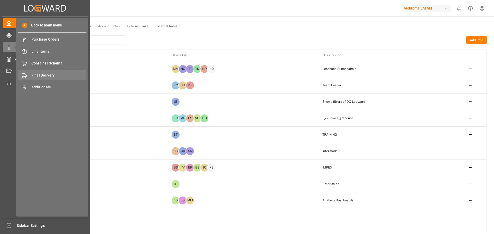
click at [52, 73] on span "Final Delivery" at bounding box center [58, 75] width 55 height 5
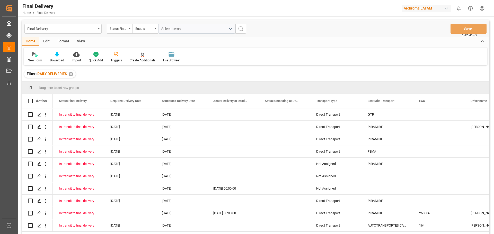
click at [72, 75] on div "✕" at bounding box center [71, 74] width 4 height 4
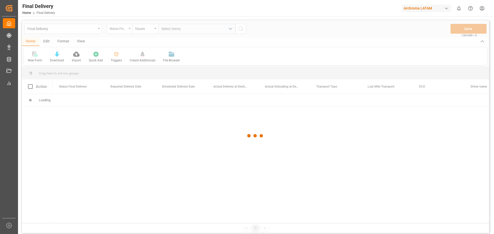
click at [378, 52] on div at bounding box center [255, 135] width 467 height 231
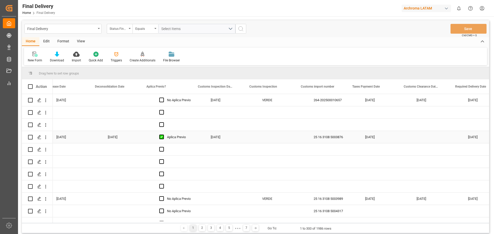
scroll to position [0, 427]
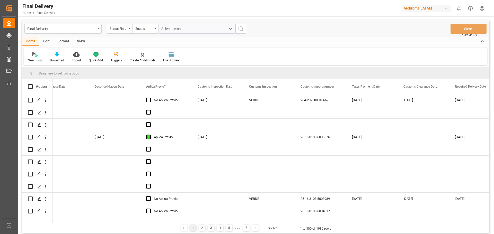
click at [49, 40] on div "Edit" at bounding box center [46, 41] width 14 height 9
click at [41, 100] on icon "Press SPACE to select this row." at bounding box center [39, 100] width 4 height 4
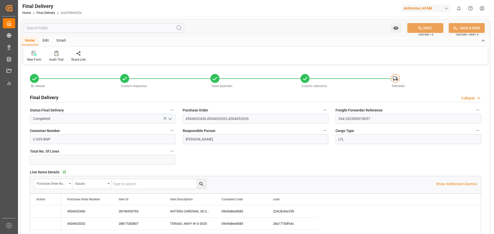
type input "0"
type input "[DATE]"
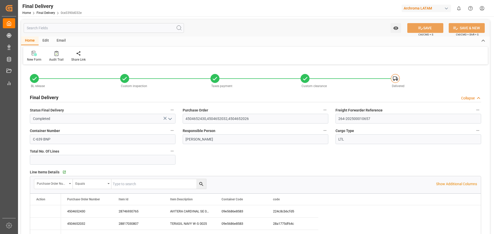
type input "[DATE]"
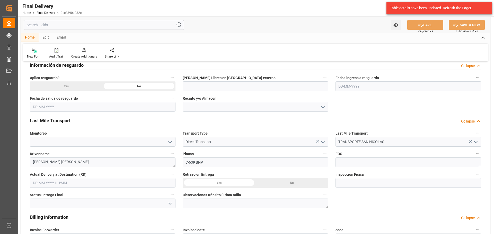
scroll to position [360, 0]
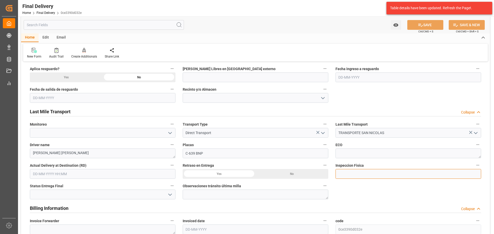
click at [383, 171] on input at bounding box center [408, 174] width 146 height 10
click at [380, 192] on div "BL release Custom inspection Taxes payment Custom clearance Delivered Final Del…" at bounding box center [255, 80] width 469 height 748
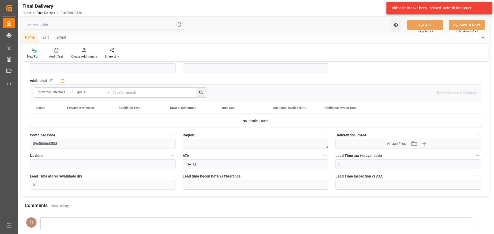
scroll to position [592, 0]
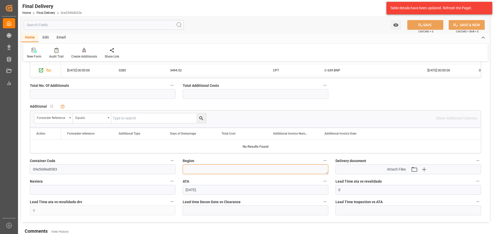
click at [316, 169] on textarea at bounding box center [256, 170] width 146 height 10
click at [334, 170] on div "Delivery document Attach Files Attach existing file Upload new file" at bounding box center [408, 166] width 153 height 21
click at [332, 162] on div "Delivery document Attach Files Attach existing file Upload new file" at bounding box center [408, 166] width 153 height 21
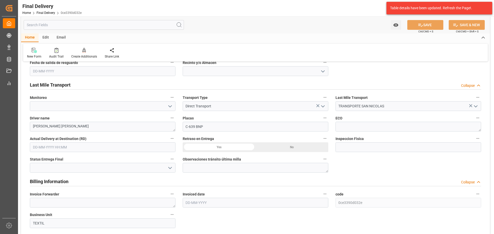
scroll to position [386, 0]
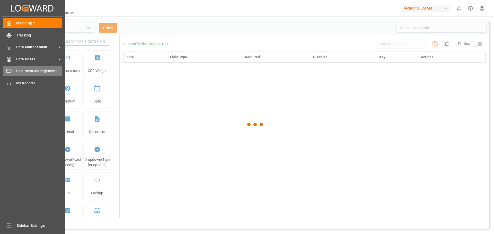
type input "Final Delivery"
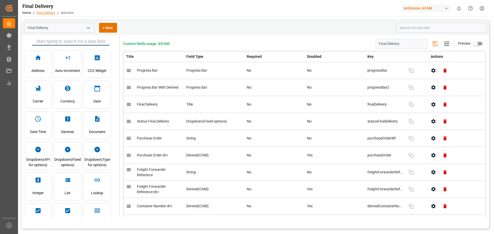
click at [44, 12] on link "Final Delivery" at bounding box center [46, 13] width 19 height 4
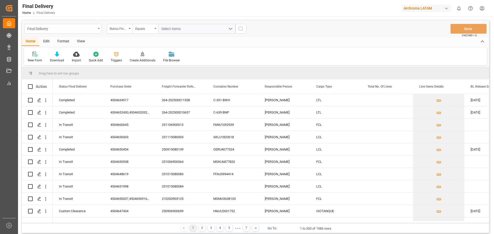
click at [90, 31] on div "Final Delivery" at bounding box center [61, 28] width 69 height 6
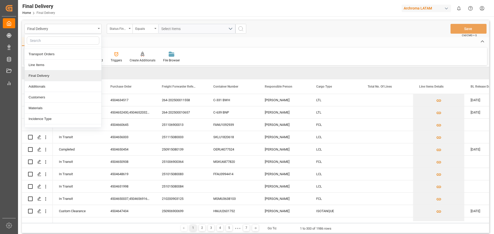
scroll to position [82, 0]
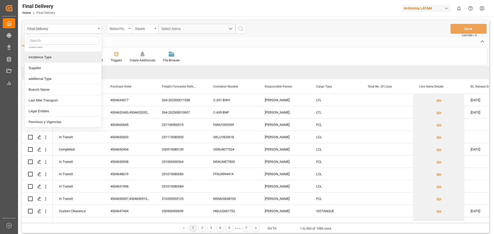
drag, startPoint x: 62, startPoint y: 60, endPoint x: 124, endPoint y: 91, distance: 69.4
click at [62, 59] on div "Incidence Type" at bounding box center [63, 57] width 77 height 11
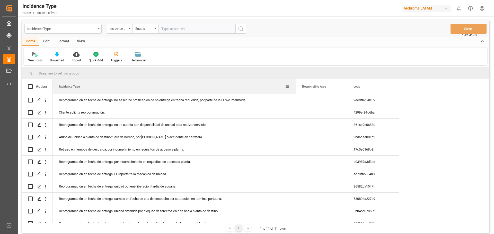
drag, startPoint x: 103, startPoint y: 90, endPoint x: 295, endPoint y: 91, distance: 191.6
click at [295, 91] on div at bounding box center [296, 86] width 2 height 14
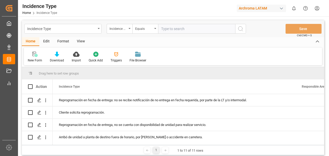
drag, startPoint x: 302, startPoint y: 1, endPoint x: 239, endPoint y: 43, distance: 76.1
click at [239, 43] on div "Home Edit Format View" at bounding box center [173, 41] width 302 height 9
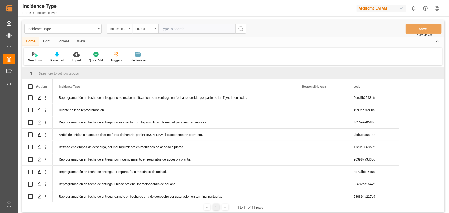
scroll to position [3, 0]
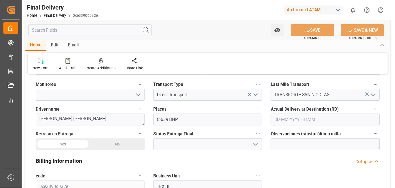
scroll to position [394, 0]
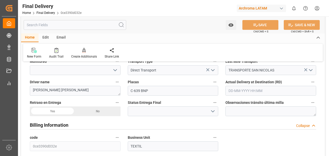
click at [225, 111] on div "Observaciones tránsito última milla" at bounding box center [271, 107] width 98 height 21
click at [263, 106] on textarea at bounding box center [271, 111] width 91 height 10
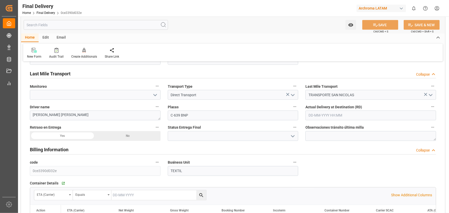
drag, startPoint x: 319, startPoint y: 1, endPoint x: 301, endPoint y: 132, distance: 132.2
click at [301, 132] on div at bounding box center [233, 136] width 138 height 10
click at [302, 126] on div "Observaciones tránsito última milla" at bounding box center [371, 132] width 138 height 21
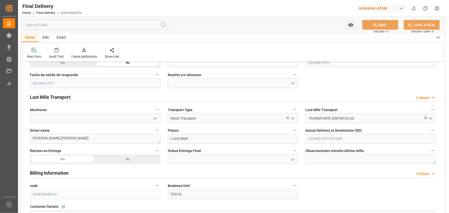
scroll to position [347, 0]
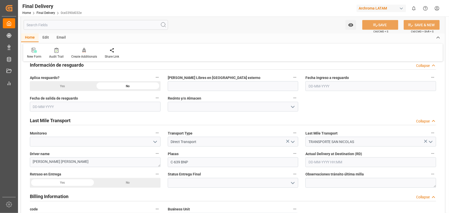
click at [294, 140] on icon "open menu" at bounding box center [293, 142] width 6 height 6
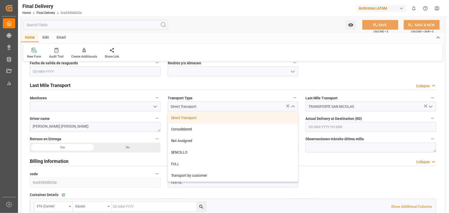
scroll to position [394, 0]
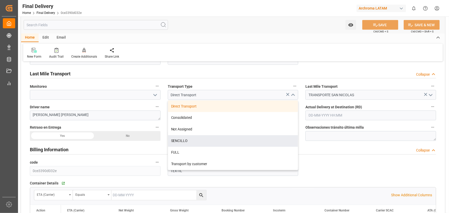
click at [304, 84] on div "Last Mile Transport TRANSPORTE SAN NICOLAS" at bounding box center [371, 91] width 138 height 21
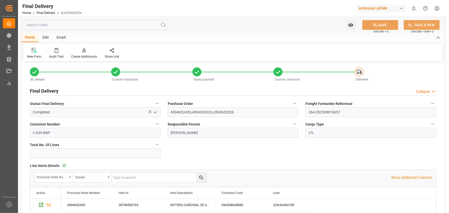
scroll to position [0, 0]
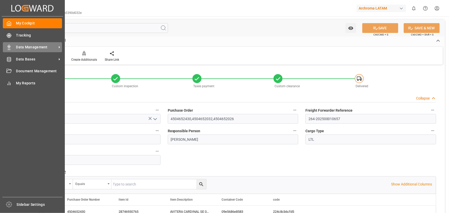
click at [28, 44] on span "Data Management" at bounding box center [36, 46] width 41 height 5
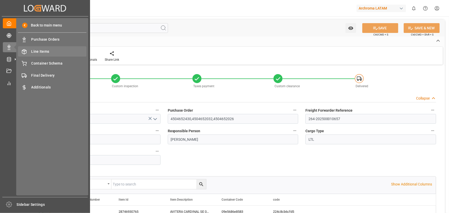
click at [54, 51] on span "Line Items" at bounding box center [58, 51] width 55 height 5
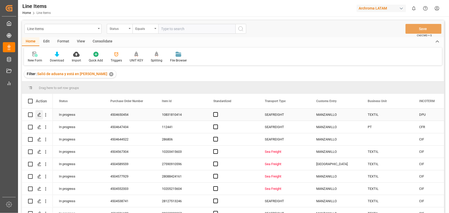
click at [40, 117] on line "Press SPACE to select this row." at bounding box center [39, 117] width 3 height 0
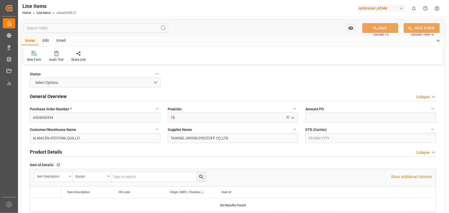
type input "12171700"
type input "36"
type input "900"
type input "957.6"
type input "2790"
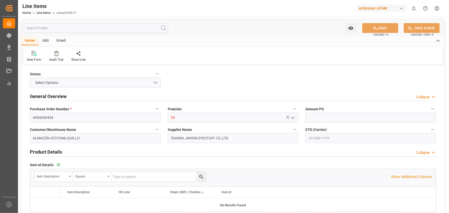
type input "3204160599"
type input "-12"
type input "[DATE]"
type input "[DATE] 20:37"
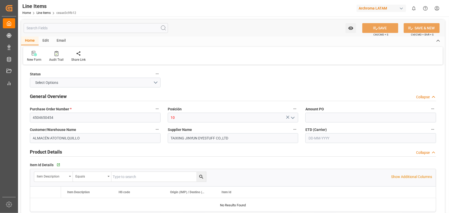
type input "[DATE] 18:53"
type input "[DATE]"
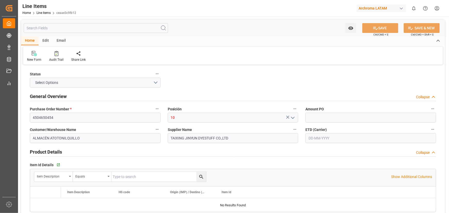
type input "[DATE]"
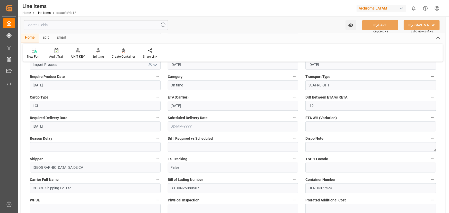
scroll to position [538, 0]
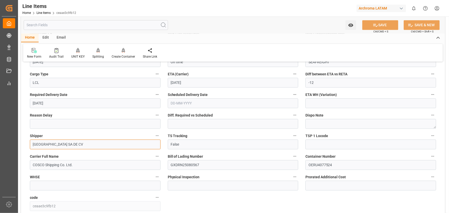
click at [134, 143] on input "[GEOGRAPHIC_DATA] SA DE CV" at bounding box center [95, 144] width 131 height 10
click at [166, 125] on div "Diff. Required vs Scheduled" at bounding box center [233, 120] width 138 height 21
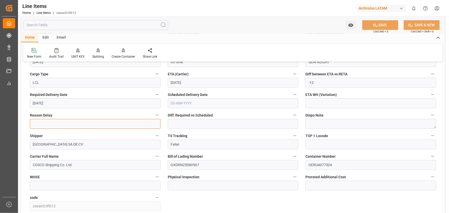
click at [155, 123] on input at bounding box center [95, 124] width 131 height 10
click at [166, 126] on div "Diff. Required vs Scheduled" at bounding box center [233, 120] width 138 height 21
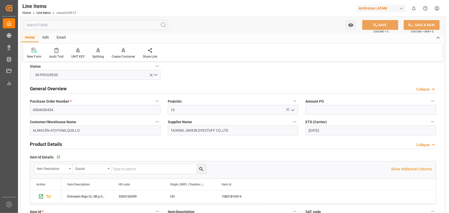
scroll to position [0, 0]
